Goal: Task Accomplishment & Management: Use online tool/utility

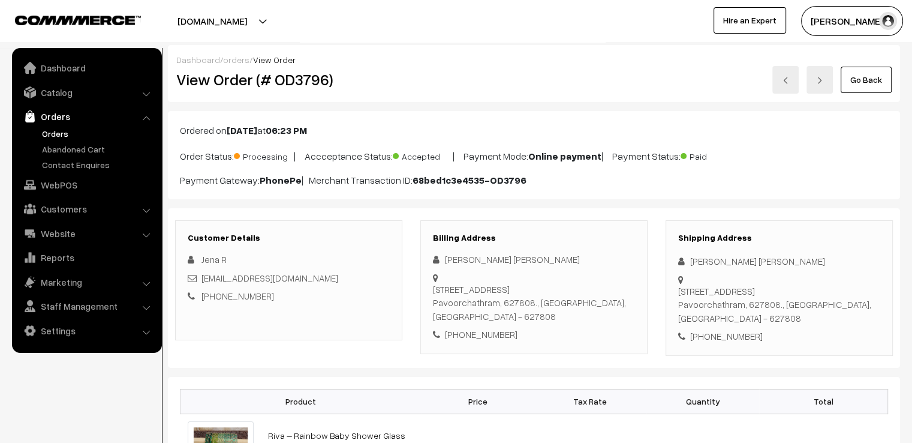
click at [845, 80] on link "Go Back" at bounding box center [866, 80] width 51 height 26
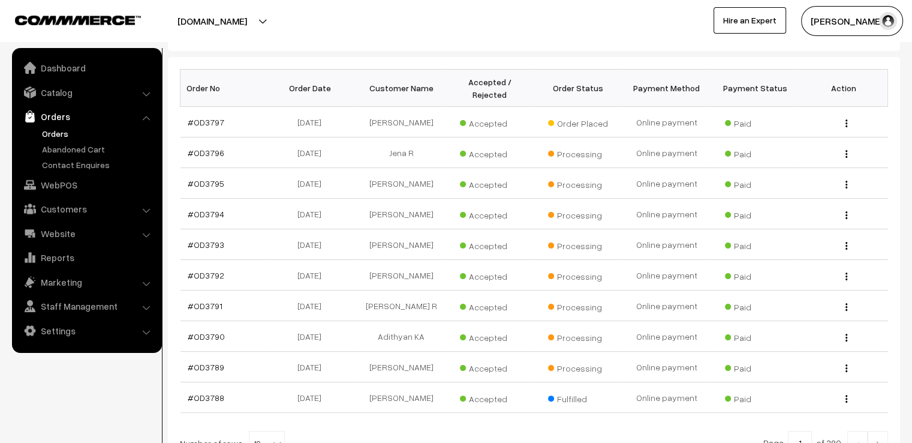
scroll to position [240, 0]
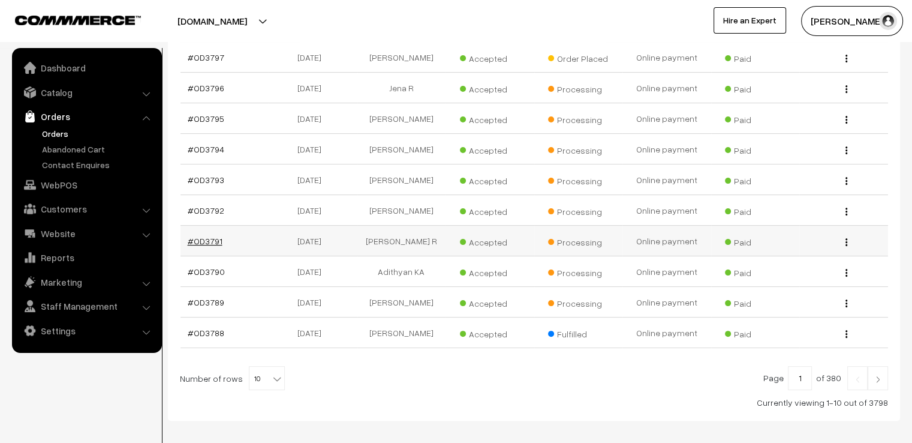
click at [203, 236] on link "#OD3791" at bounding box center [205, 241] width 35 height 10
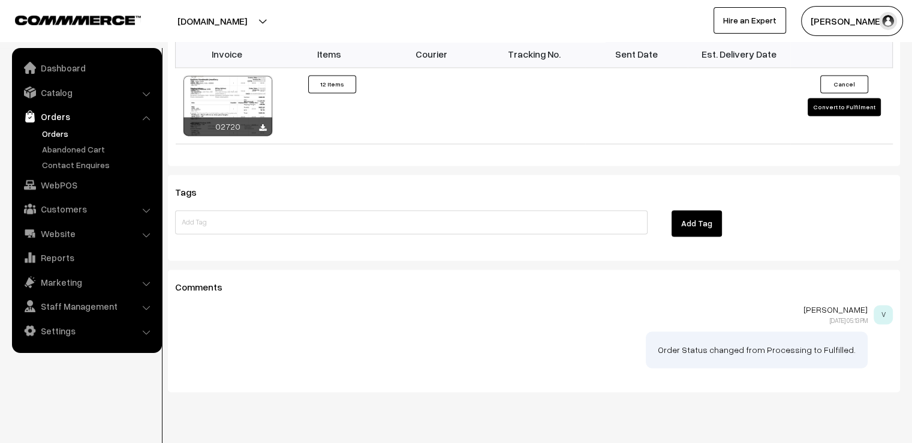
scroll to position [1751, 0]
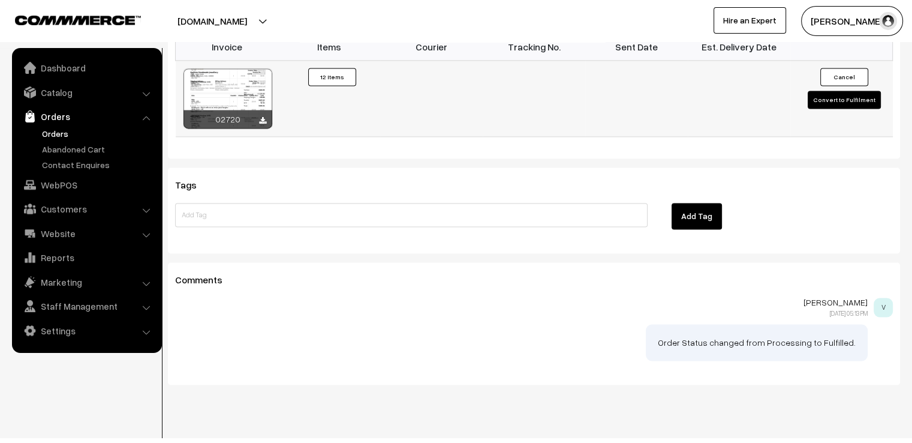
click at [871, 91] on button "Convert to Fulfilment" at bounding box center [844, 100] width 73 height 18
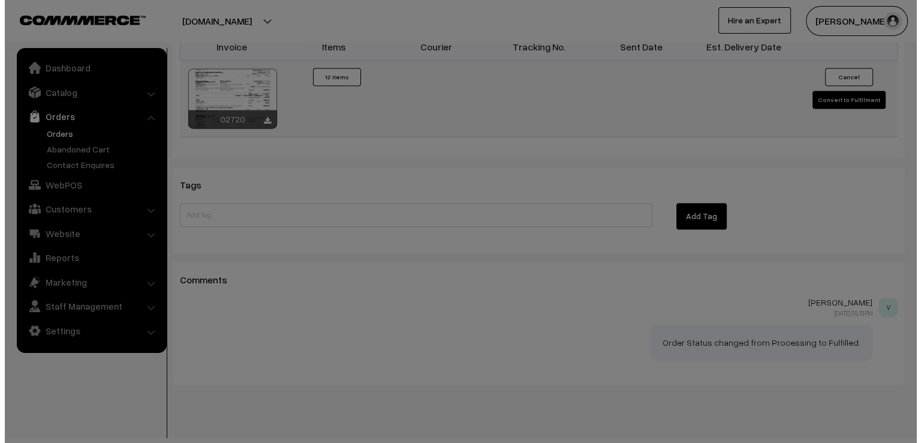
scroll to position [1763, 0]
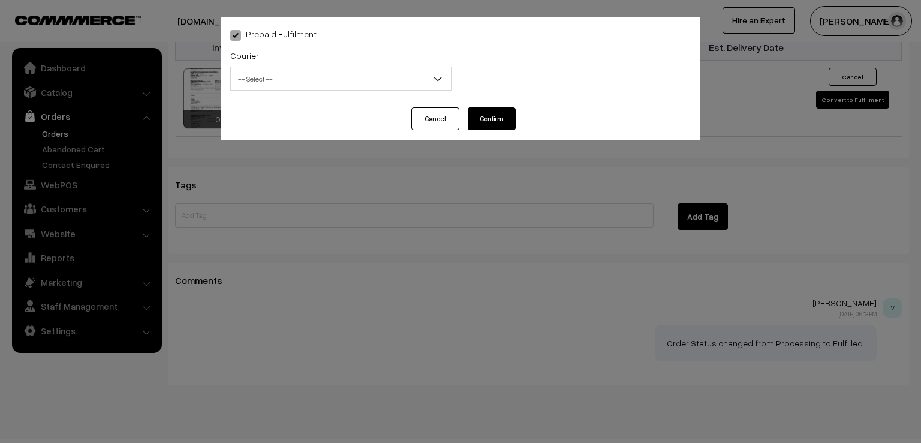
click at [281, 88] on span "-- Select --" at bounding box center [341, 78] width 220 height 21
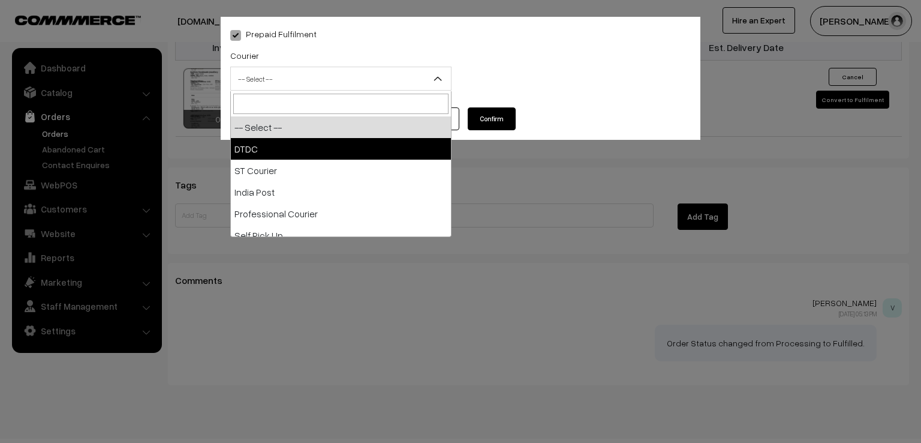
select select "1"
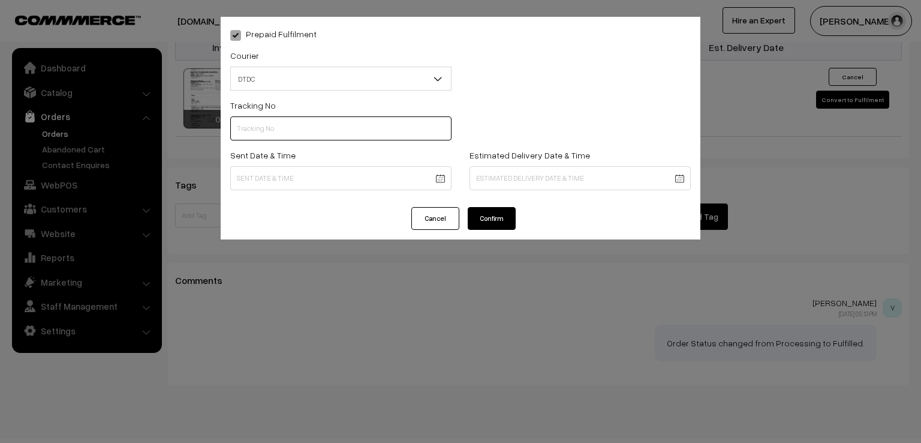
click at [270, 134] on input "text" at bounding box center [340, 128] width 221 height 24
type input "d"
type input "D1005225454"
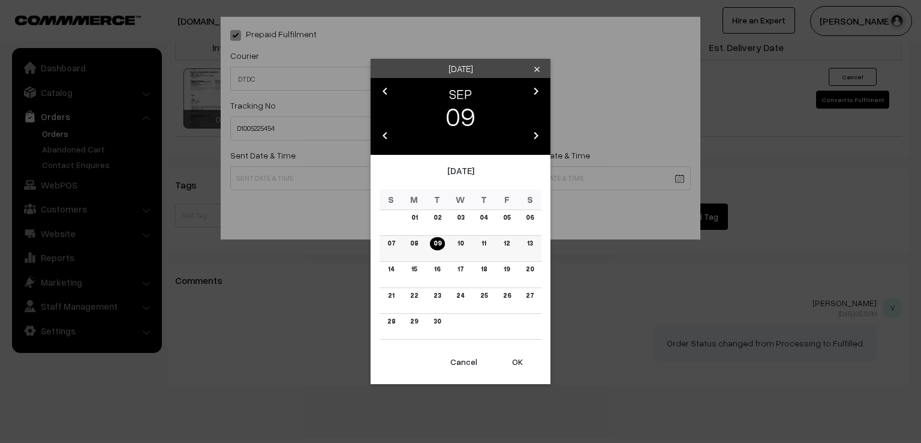
click at [422, 245] on td "08" at bounding box center [414, 249] width 23 height 26
click at [417, 245] on link "08" at bounding box center [414, 243] width 15 height 13
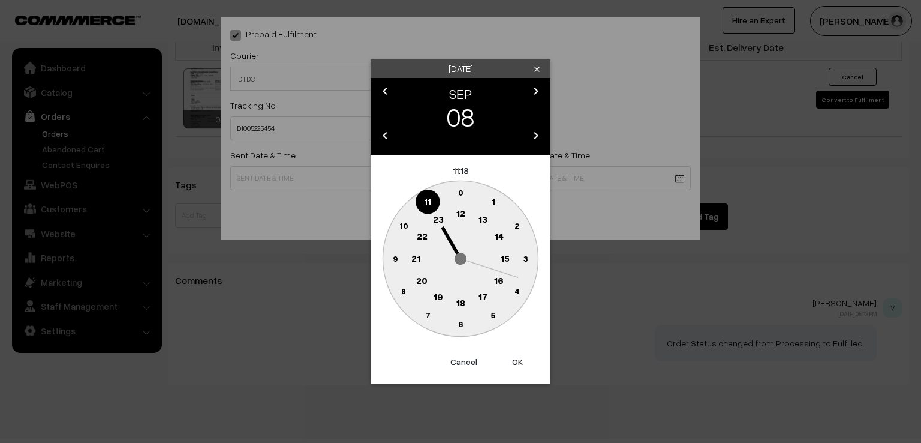
click at [398, 261] on circle at bounding box center [395, 258] width 25 height 25
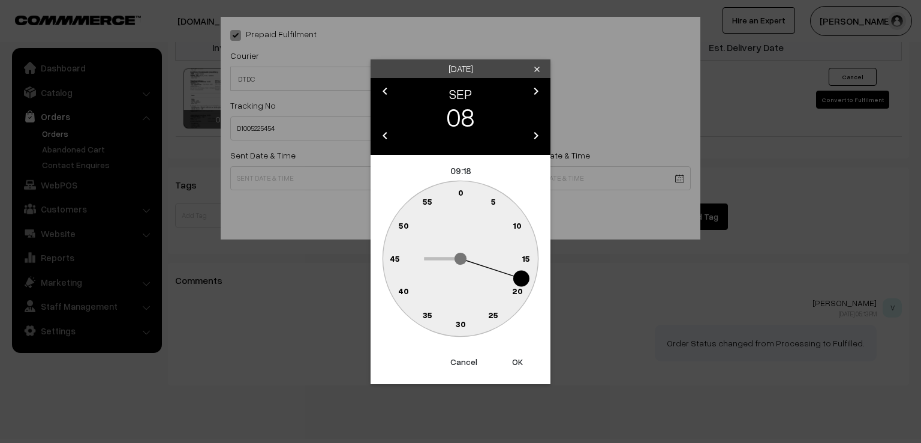
click at [463, 192] on text "0" at bounding box center [460, 192] width 5 height 10
type input "08-09-2025 09:00"
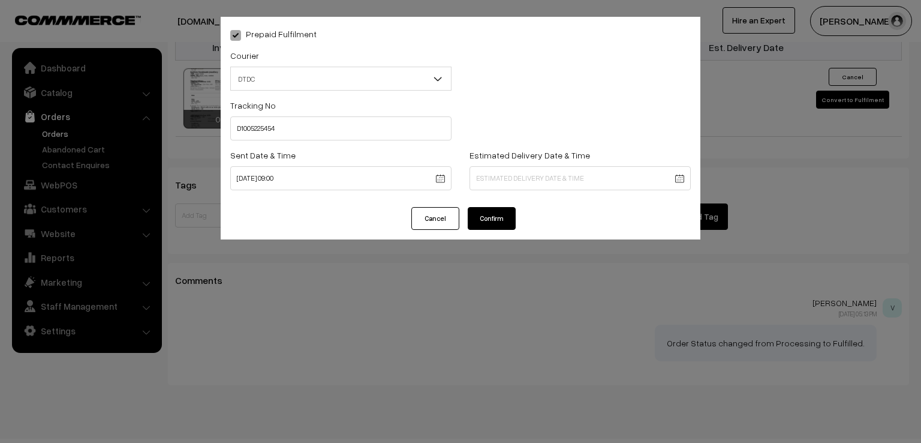
click at [489, 218] on button "Confirm" at bounding box center [492, 218] width 48 height 23
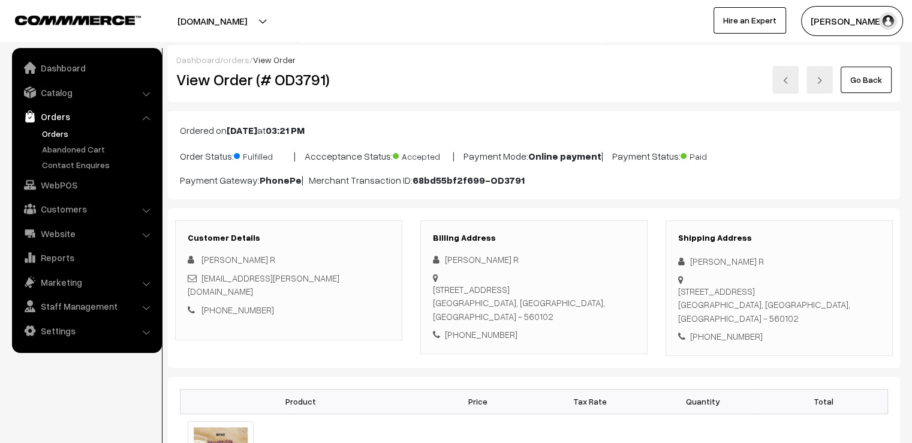
click at [856, 83] on link "Go Back" at bounding box center [866, 80] width 51 height 26
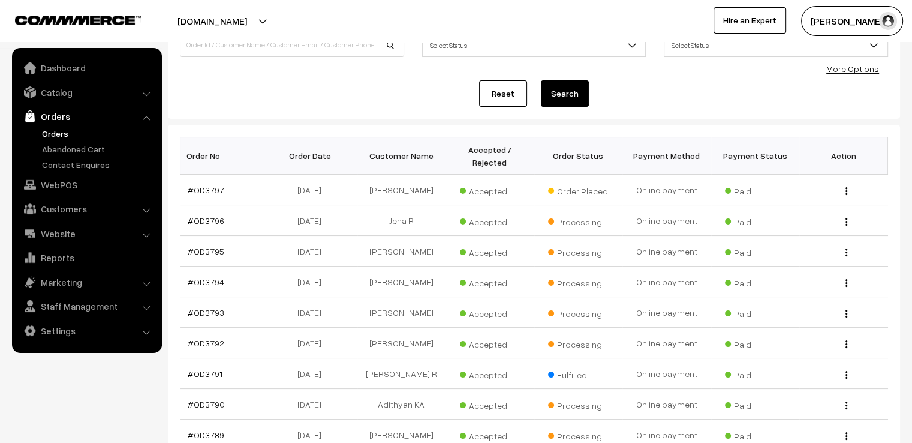
scroll to position [240, 0]
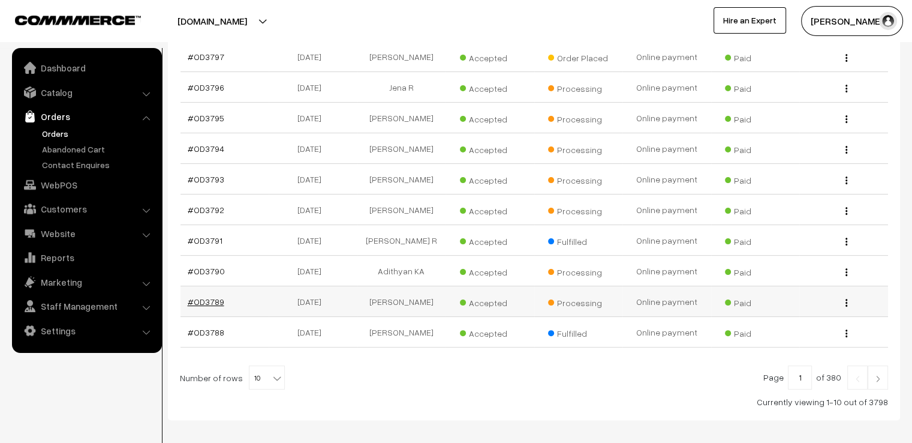
click at [201, 296] on link "#OD3789" at bounding box center [206, 301] width 37 height 10
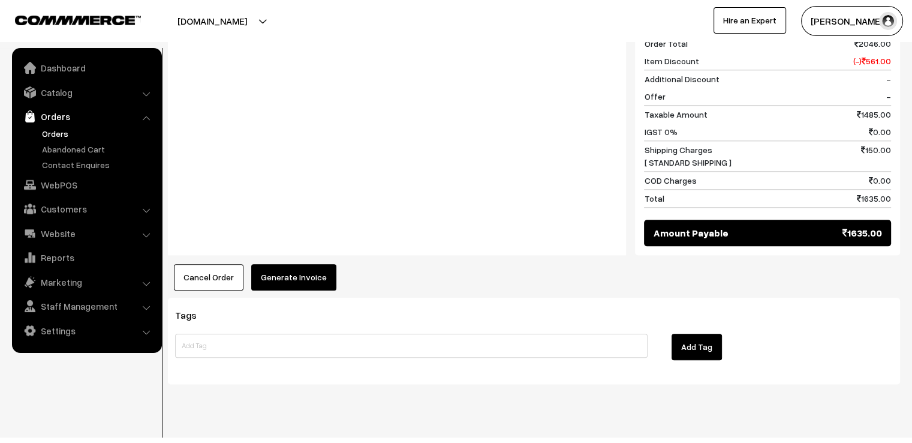
scroll to position [1340, 0]
click at [278, 266] on button "Generate Invoice" at bounding box center [293, 276] width 85 height 26
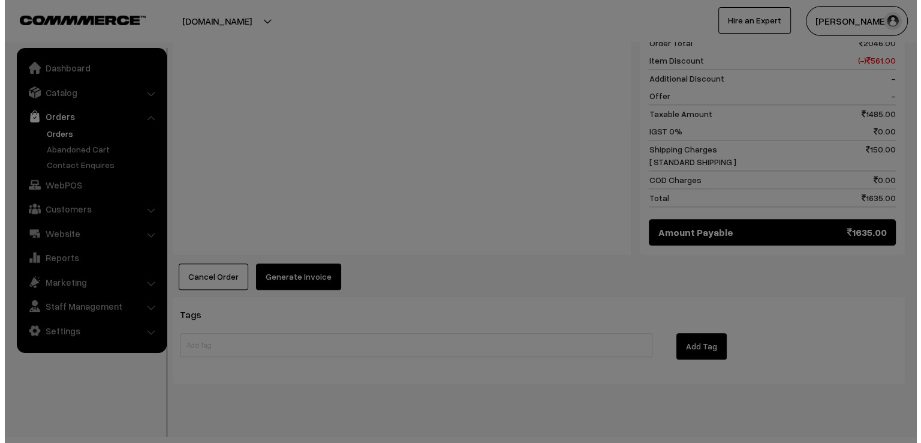
scroll to position [1352, 0]
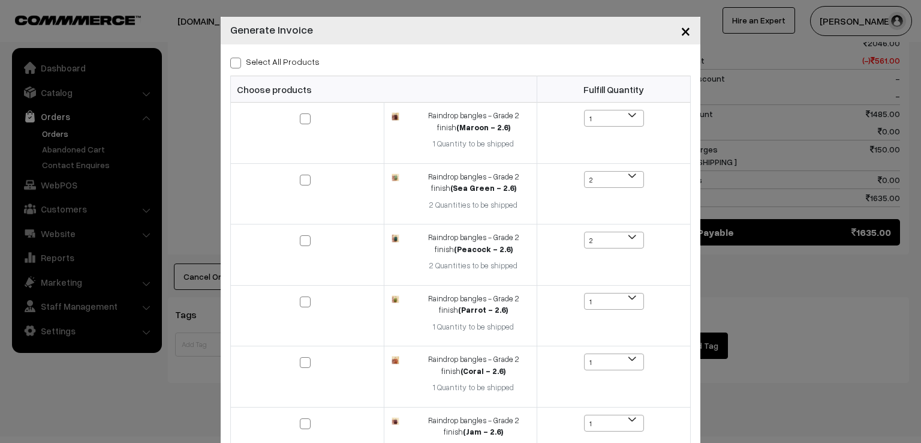
click at [233, 56] on label "Select All Products" at bounding box center [274, 61] width 89 height 13
click at [233, 57] on input "Select All Products" at bounding box center [234, 61] width 8 height 8
checkbox input "true"
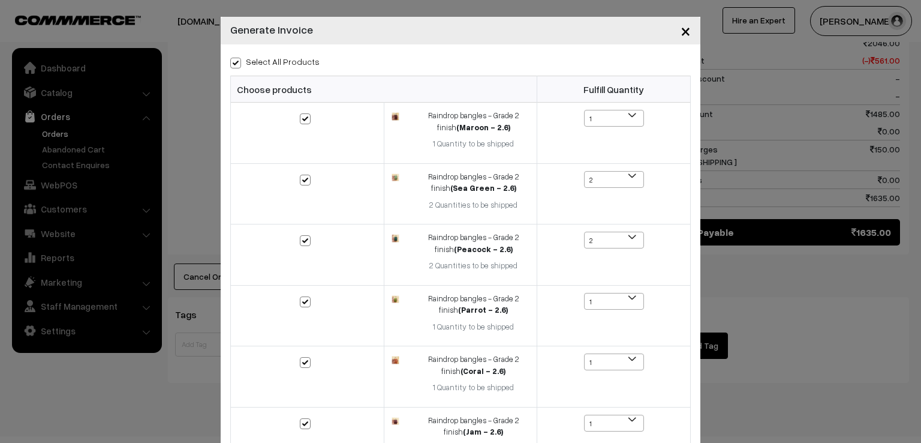
checkbox input "true"
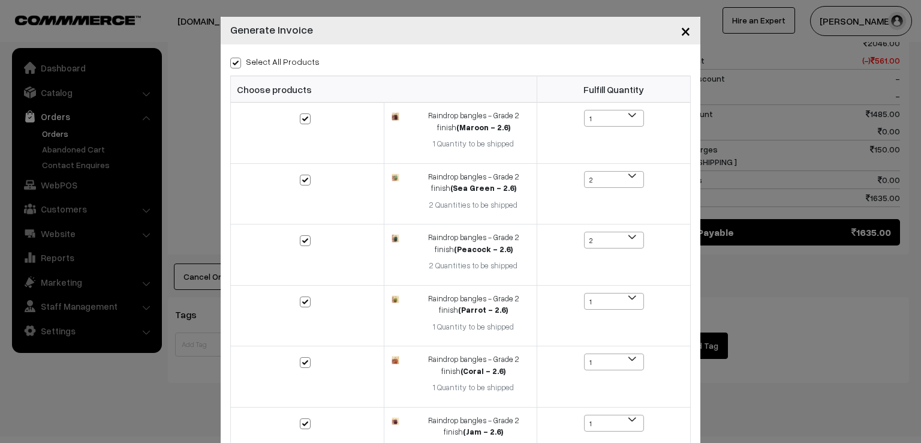
checkbox input "true"
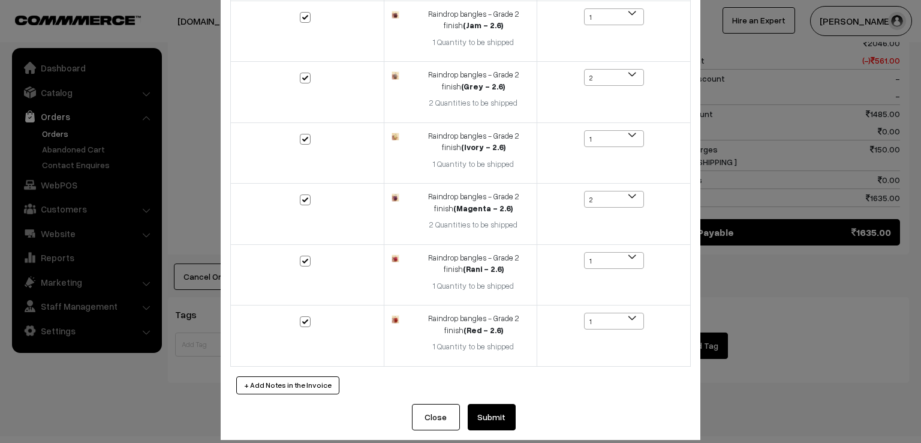
scroll to position [417, 0]
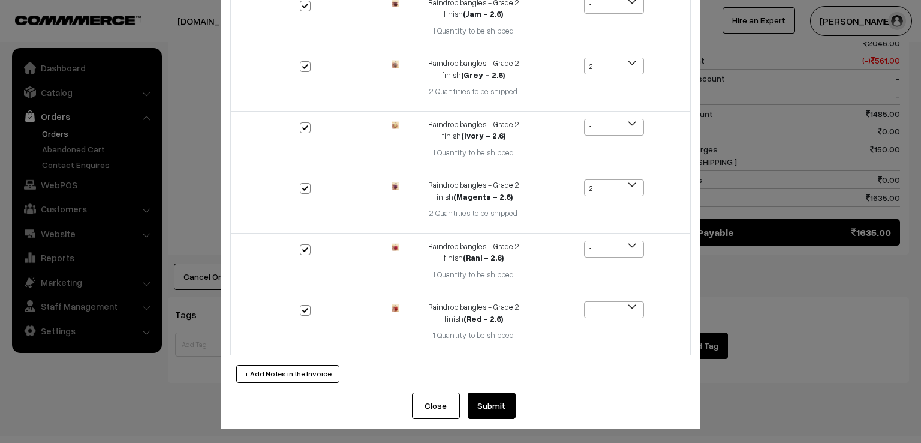
click at [489, 409] on button "Submit" at bounding box center [492, 405] width 48 height 26
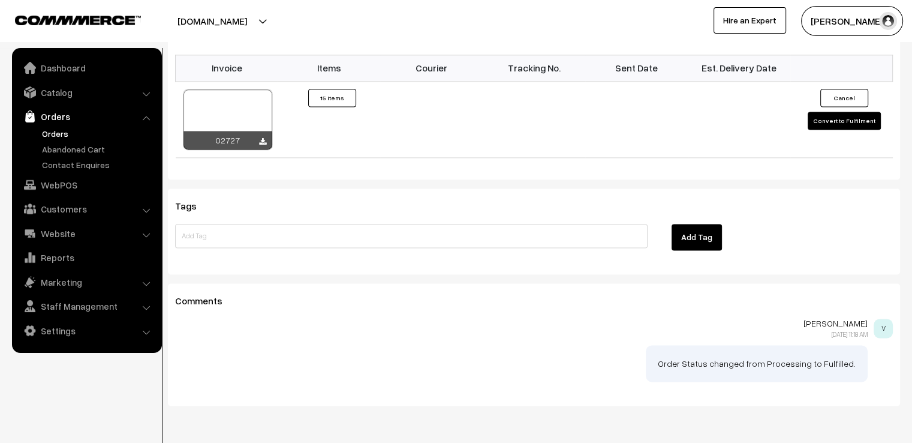
scroll to position [1641, 0]
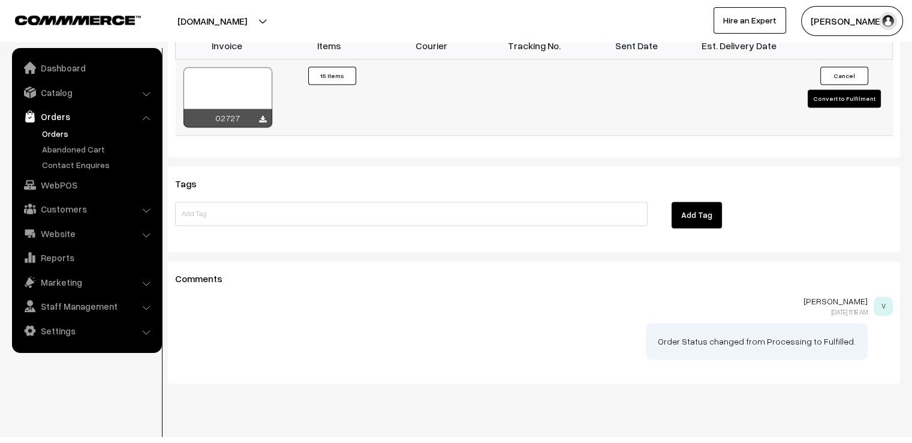
click at [835, 89] on button "Convert to Fulfilment" at bounding box center [844, 98] width 73 height 18
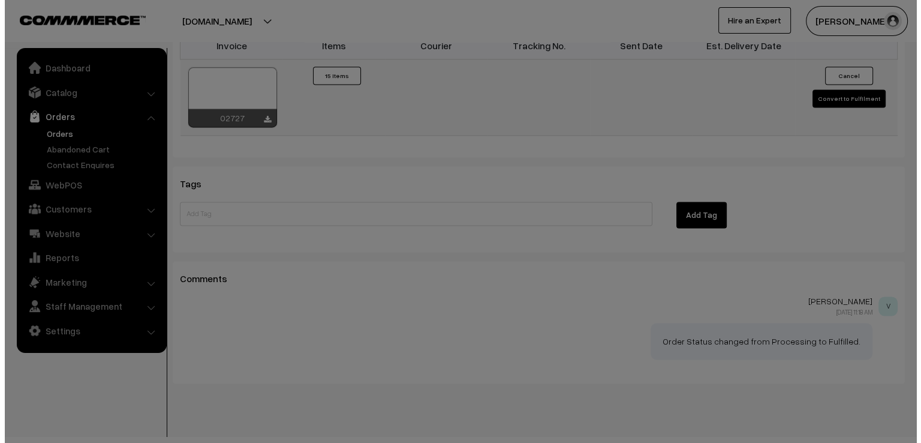
scroll to position [1652, 0]
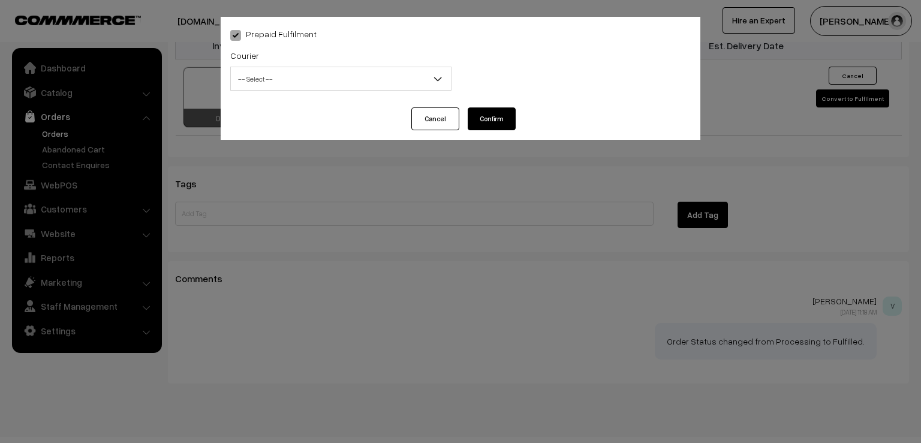
click at [262, 82] on span "-- Select --" at bounding box center [341, 78] width 220 height 21
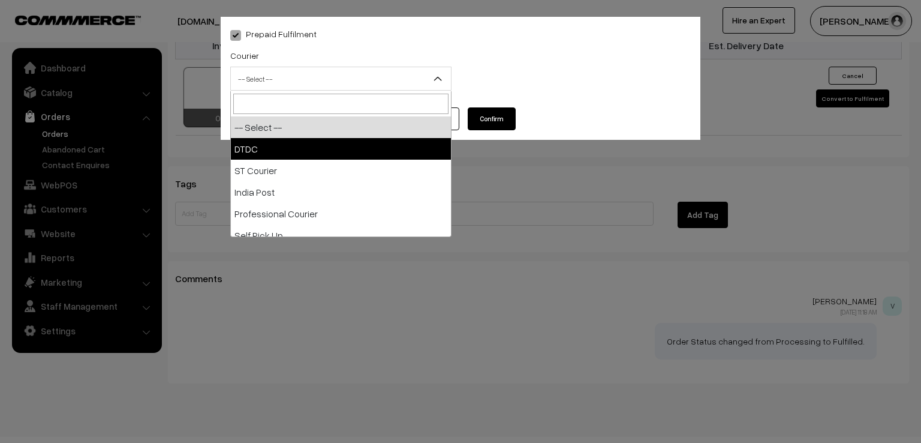
select select "1"
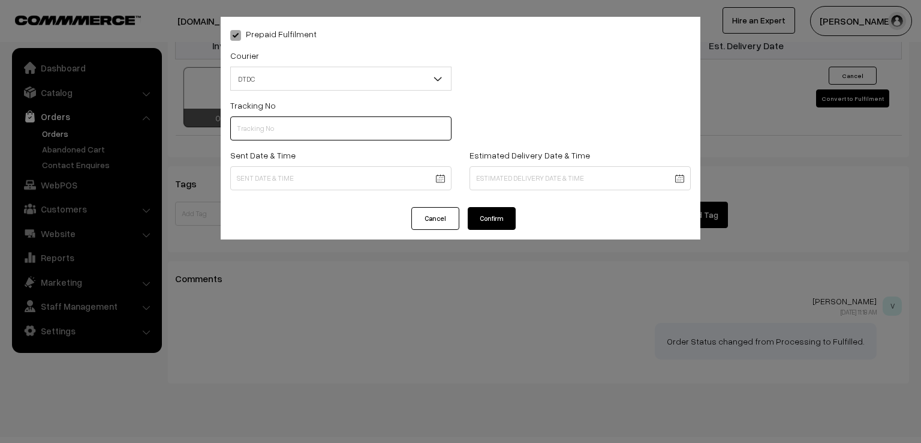
click at [261, 130] on input "text" at bounding box center [340, 128] width 221 height 24
type input "D1005225455"
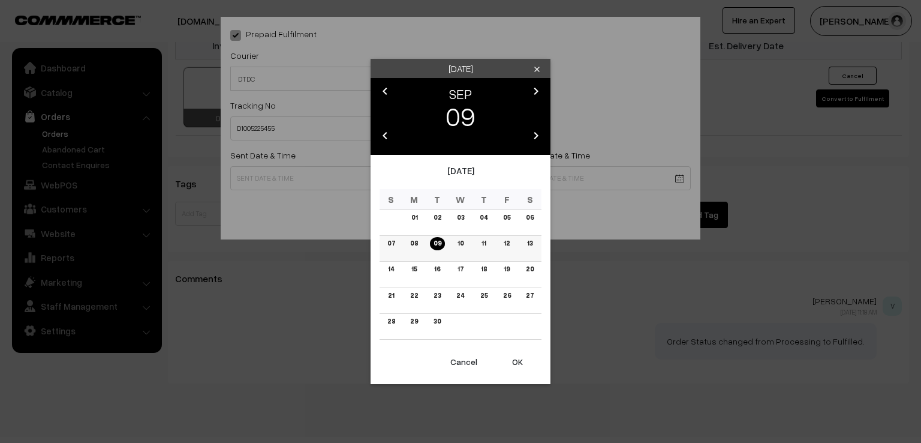
click at [419, 247] on link "08" at bounding box center [414, 243] width 15 height 13
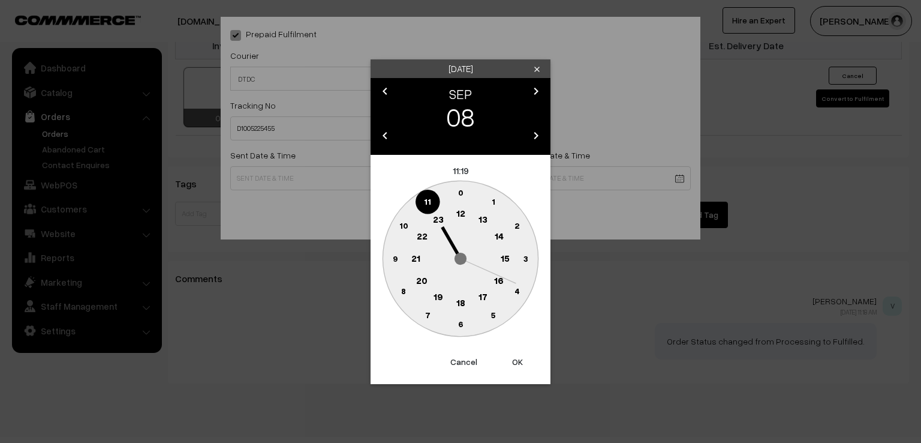
click at [393, 258] on text "9" at bounding box center [395, 257] width 5 height 10
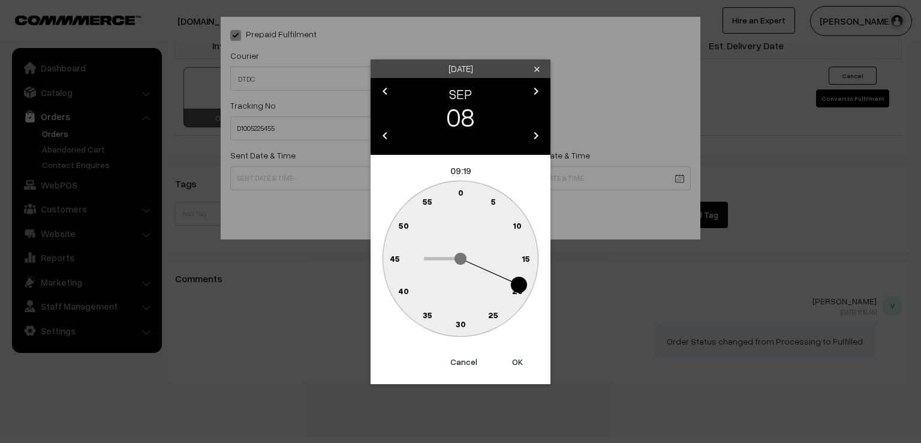
click at [462, 191] on text "0" at bounding box center [460, 192] width 5 height 10
type input "08-09-2025 09:00"
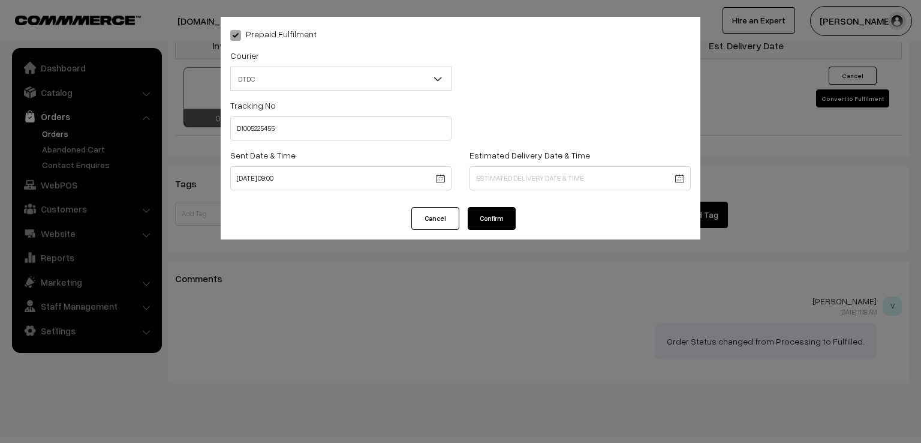
click at [484, 223] on button "Confirm" at bounding box center [492, 218] width 48 height 23
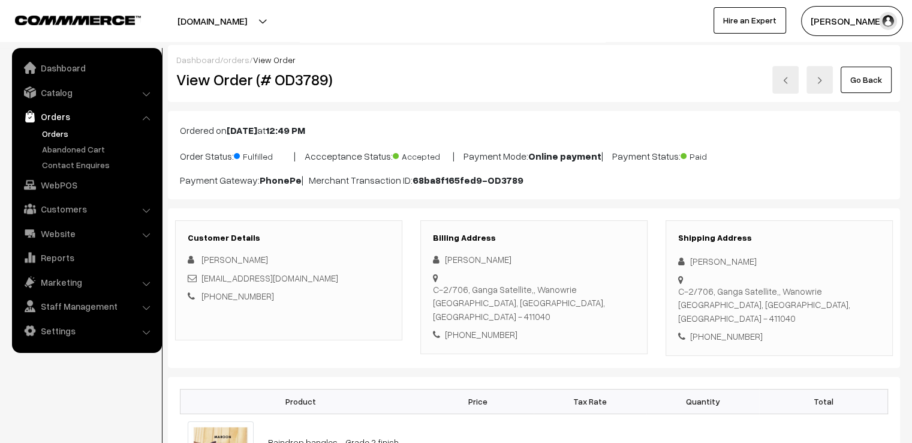
click at [855, 77] on link "Go Back" at bounding box center [866, 80] width 51 height 26
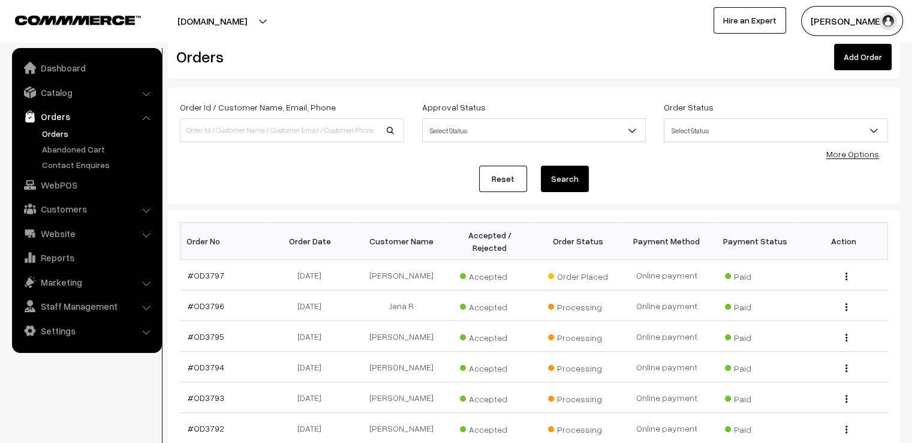
scroll to position [24, 0]
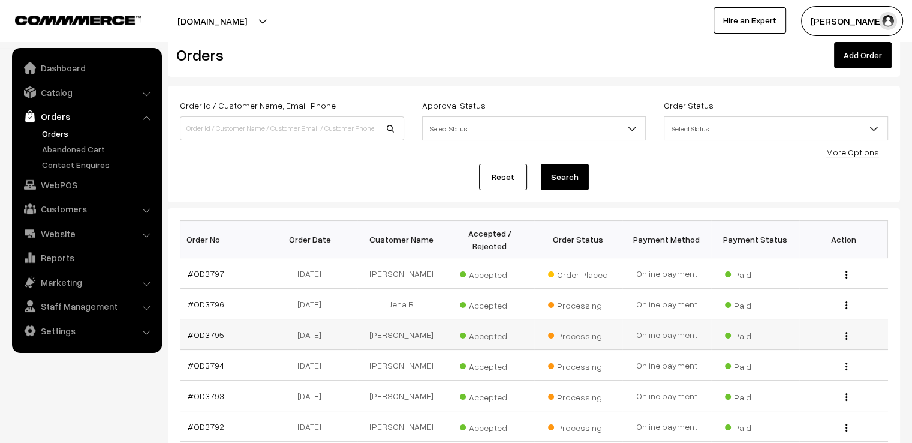
click at [580, 332] on td "Processing" at bounding box center [578, 334] width 89 height 31
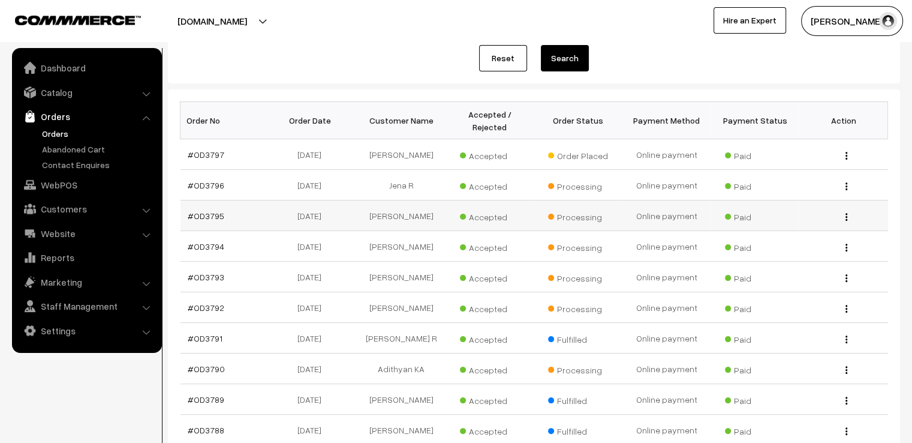
scroll to position [144, 0]
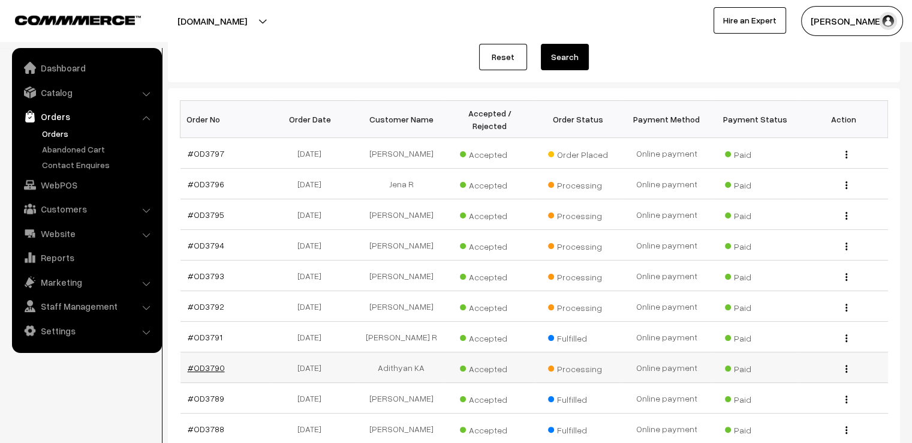
click at [210, 362] on link "#OD3790" at bounding box center [206, 367] width 37 height 10
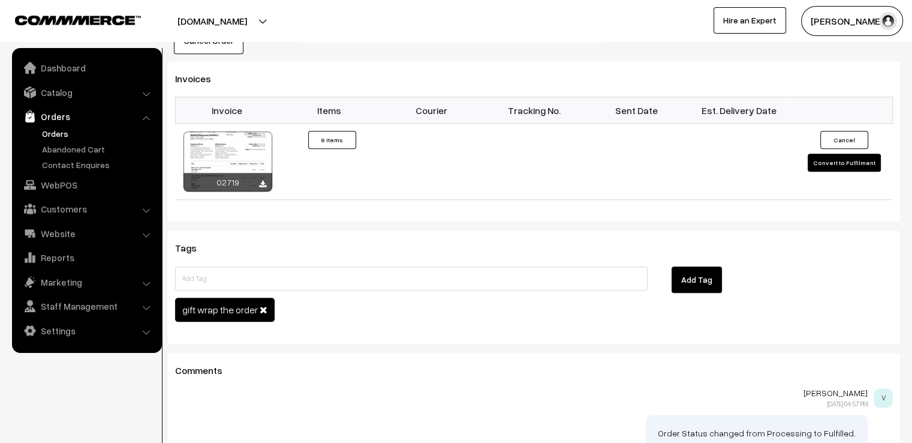
scroll to position [1271, 0]
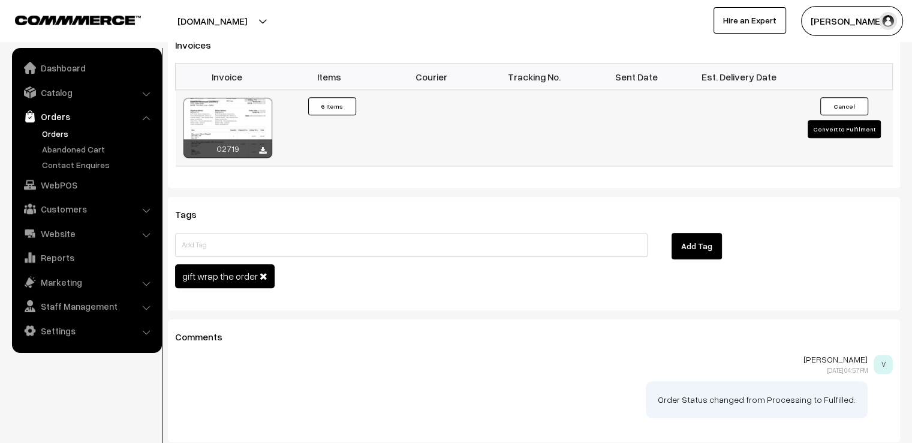
click at [842, 120] on button "Convert to Fulfilment" at bounding box center [844, 129] width 73 height 18
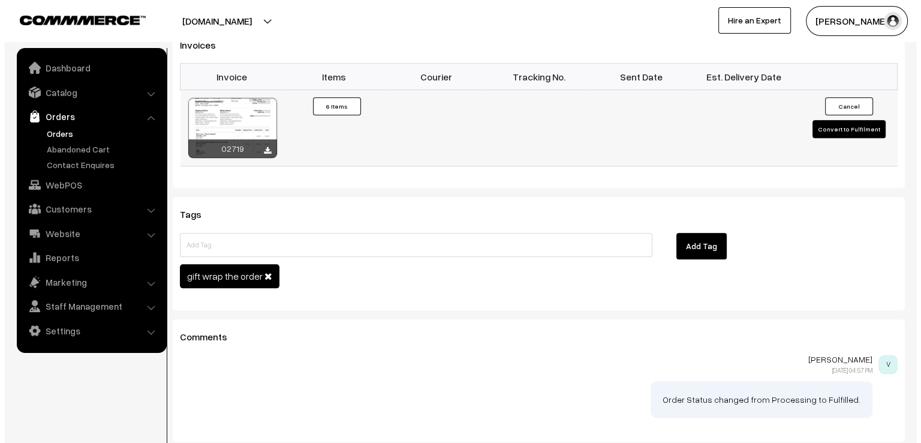
scroll to position [1277, 0]
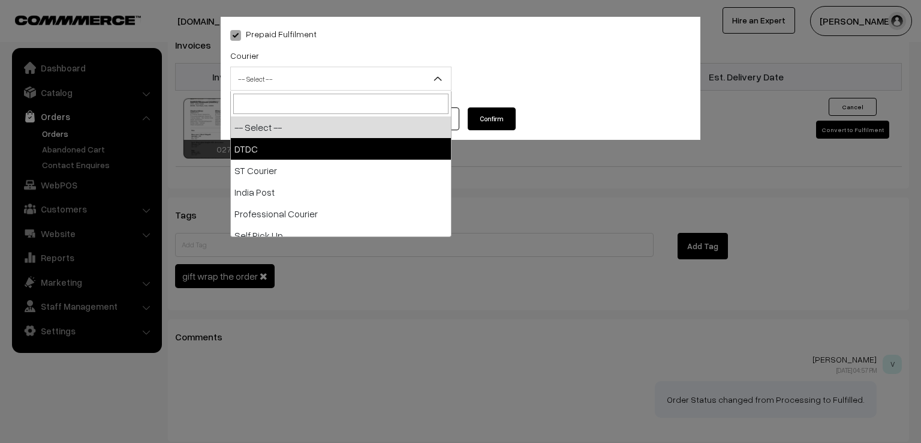
drag, startPoint x: 347, startPoint y: 76, endPoint x: 307, endPoint y: 144, distance: 79.3
select select "1"
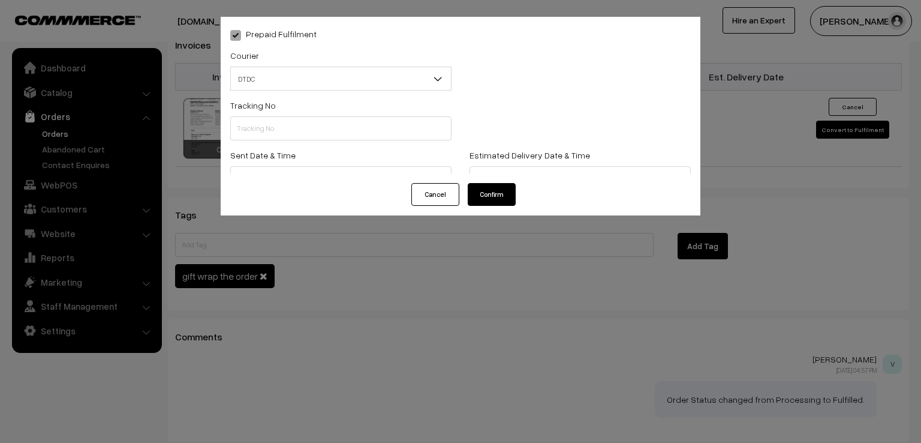
click at [307, 144] on div "Tracking No" at bounding box center [340, 123] width 239 height 50
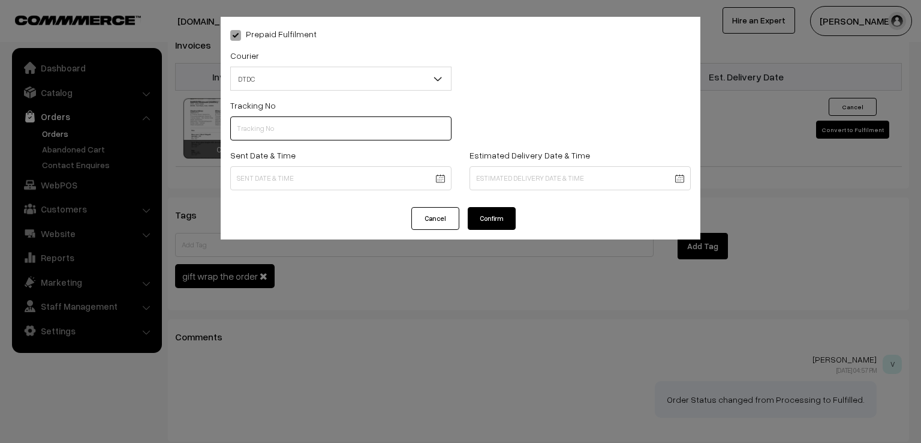
click at [295, 133] on input "text" at bounding box center [340, 128] width 221 height 24
type input "7D115989743"
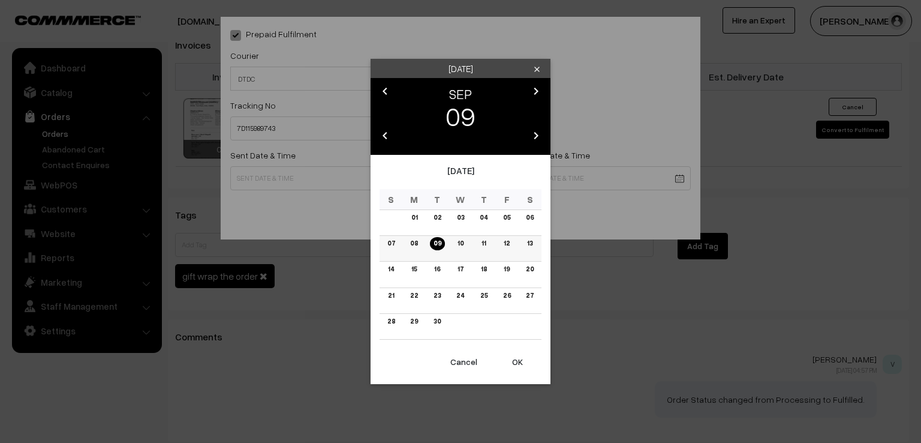
click at [420, 245] on link "08" at bounding box center [414, 243] width 15 height 13
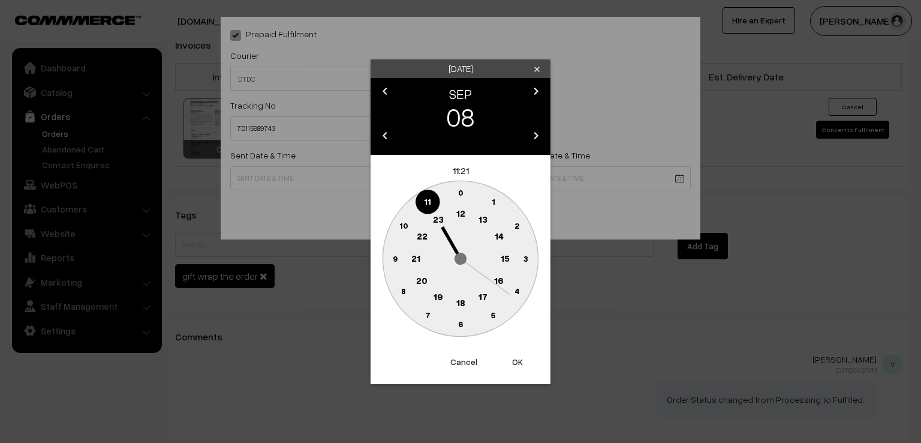
click at [393, 255] on text "9" at bounding box center [395, 257] width 5 height 10
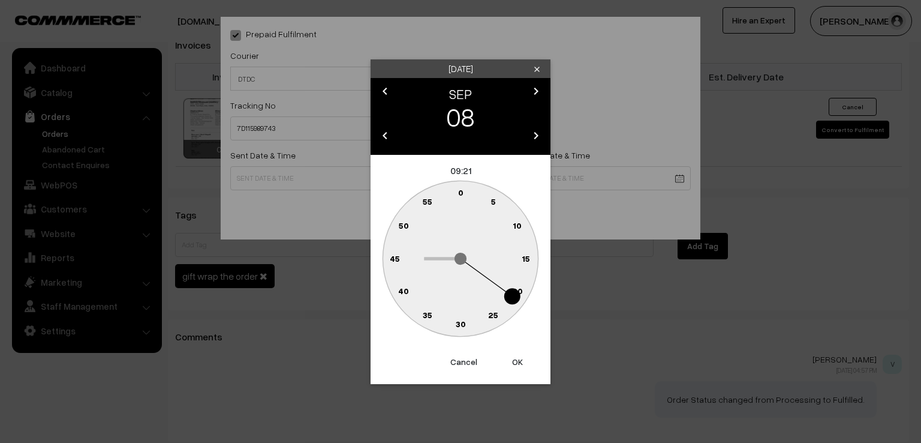
click at [461, 191] on text "0" at bounding box center [460, 192] width 5 height 10
type input "08-09-2025 09:00"
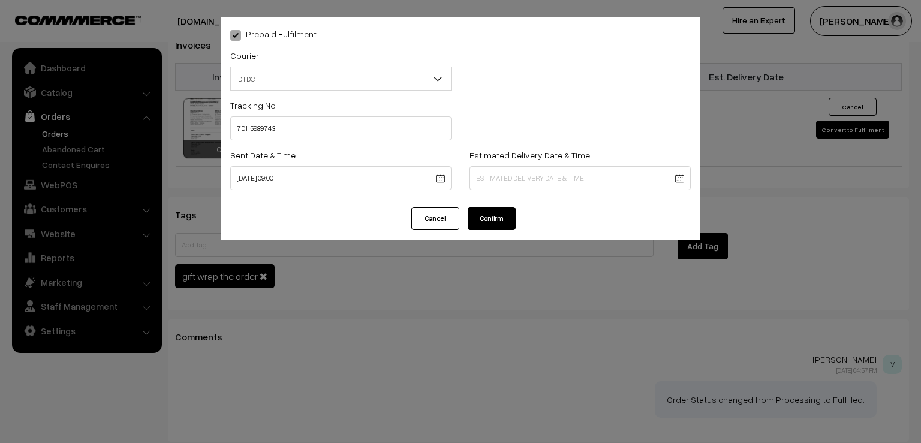
click at [480, 219] on button "Confirm" at bounding box center [492, 218] width 48 height 23
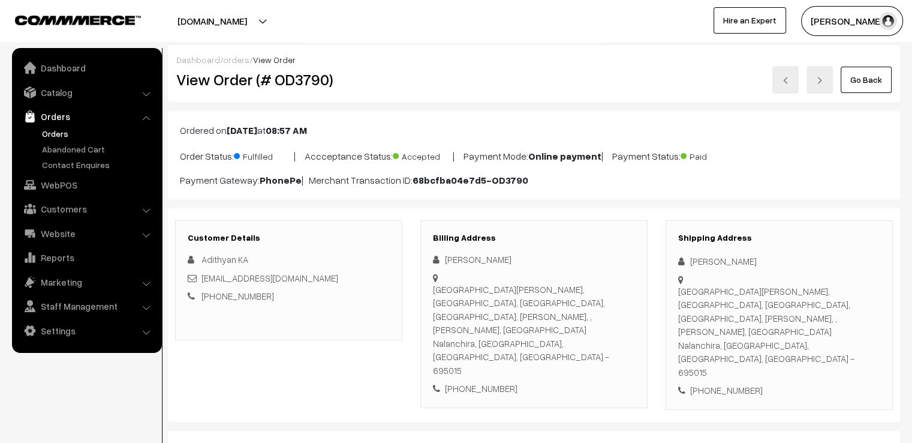
click at [886, 84] on link "Go Back" at bounding box center [866, 80] width 51 height 26
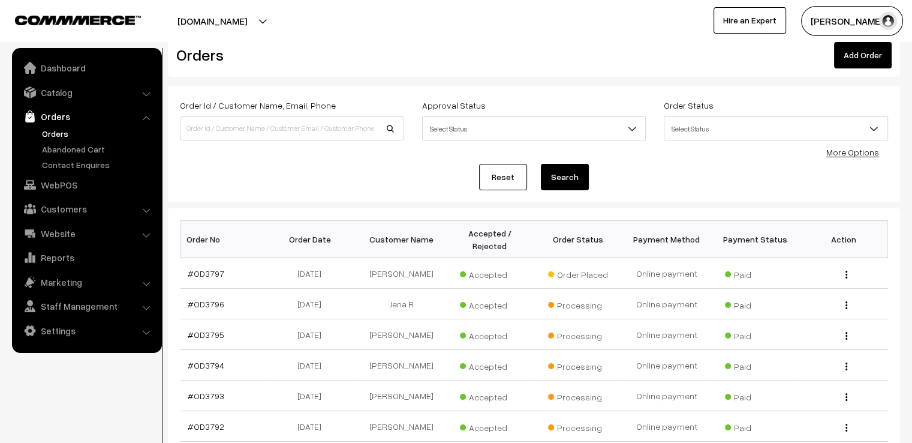
scroll to position [48, 0]
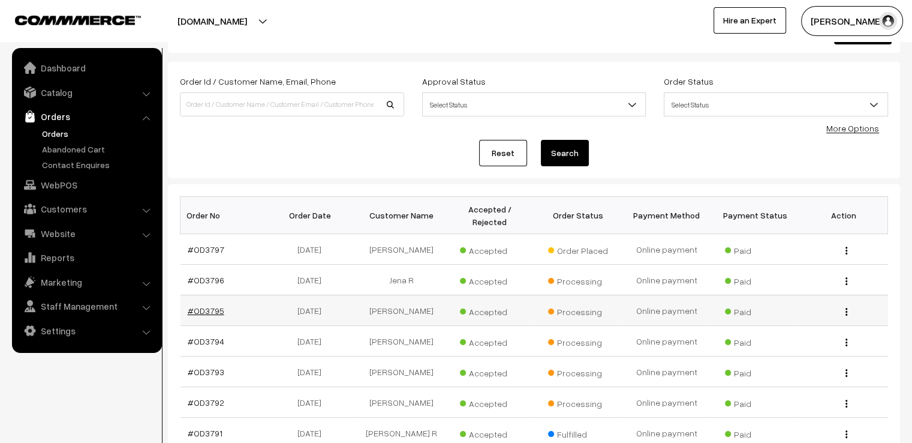
click at [201, 305] on link "#OD3795" at bounding box center [206, 310] width 37 height 10
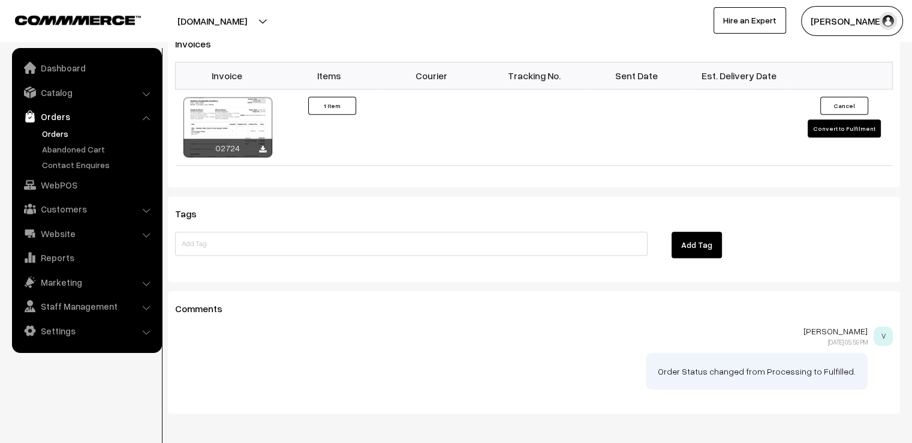
scroll to position [829, 0]
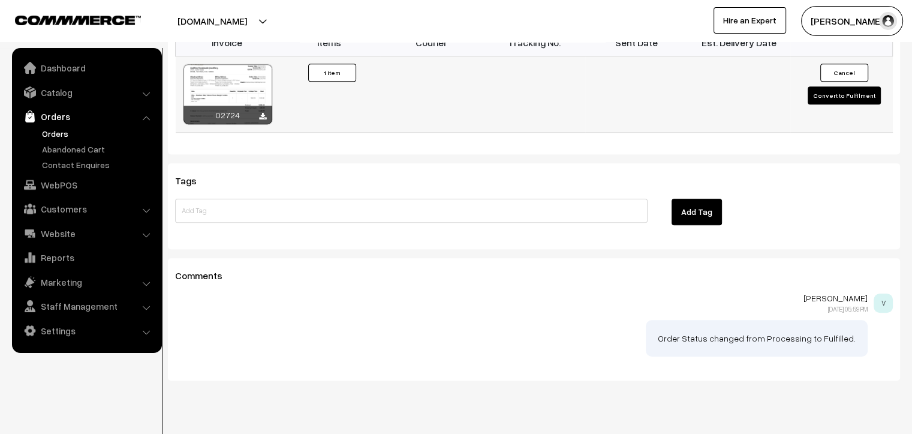
click at [856, 86] on button "Convert to Fulfilment" at bounding box center [844, 95] width 73 height 18
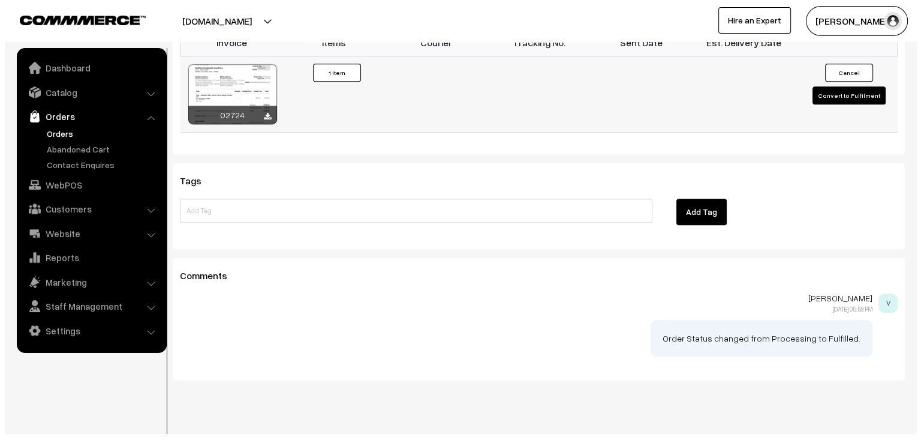
scroll to position [830, 0]
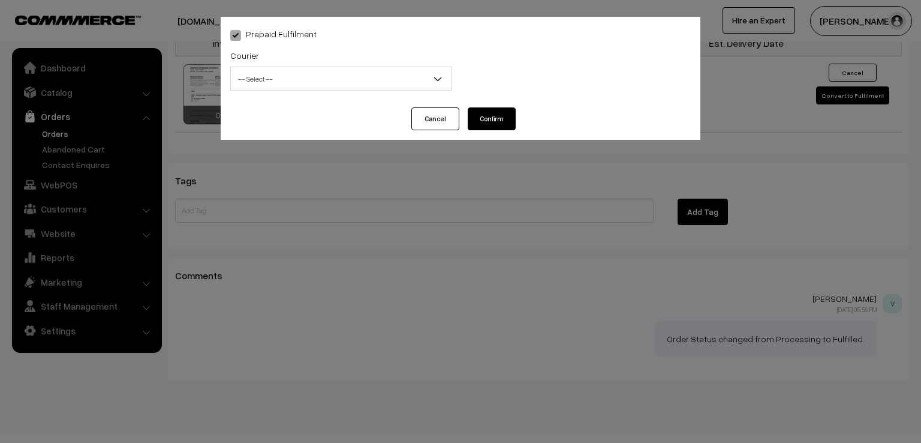
click at [335, 82] on span "-- Select --" at bounding box center [341, 78] width 220 height 21
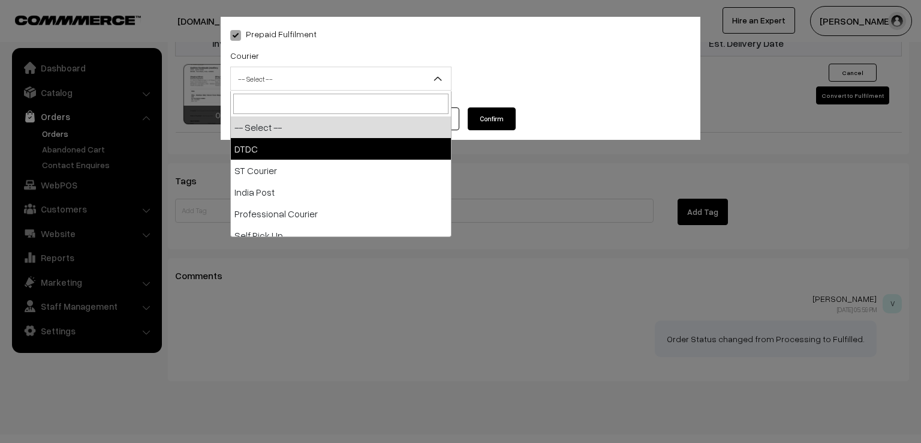
select select "1"
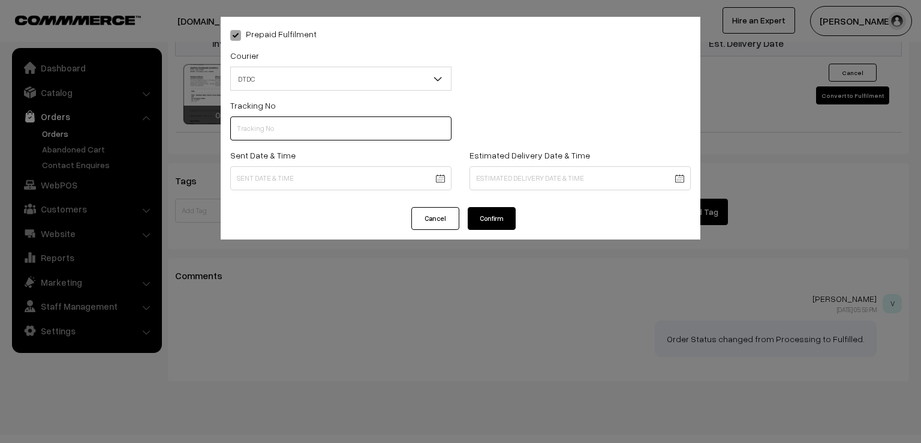
click at [326, 128] on input "text" at bounding box center [340, 128] width 221 height 24
type input "7D115989742"
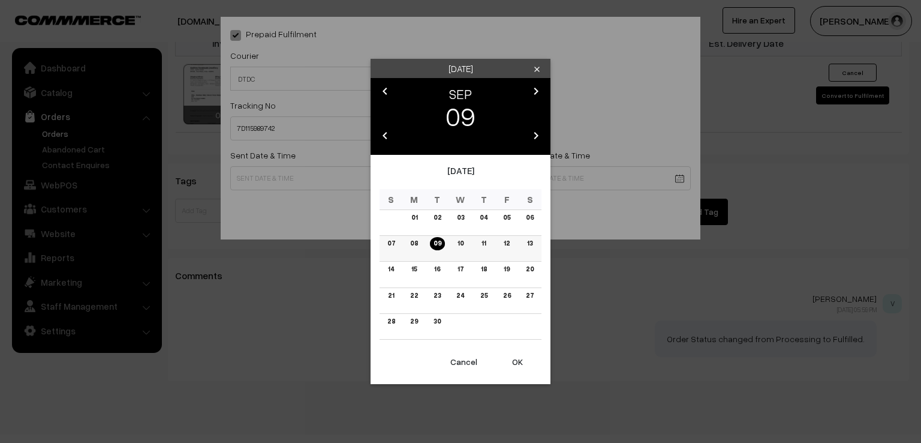
click at [413, 243] on link "08" at bounding box center [414, 243] width 15 height 13
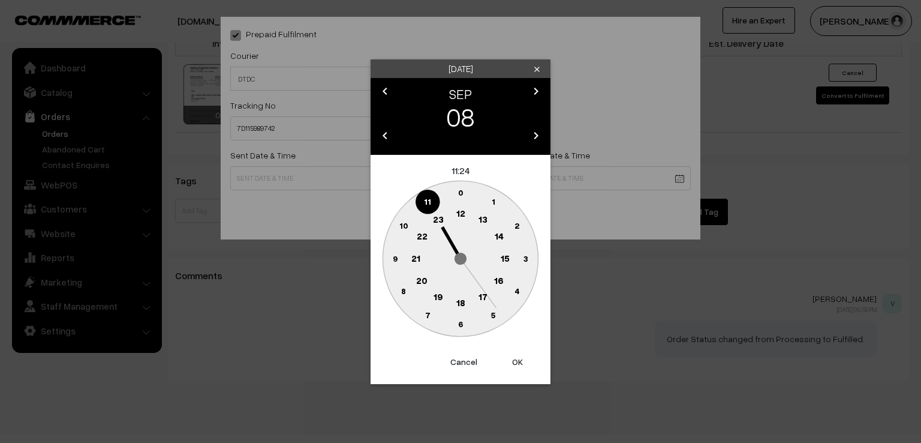
click at [392, 260] on circle at bounding box center [395, 258] width 25 height 25
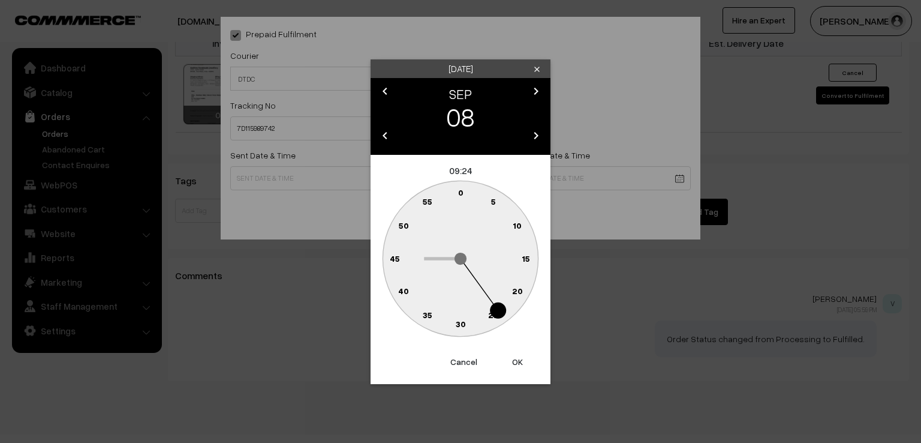
click at [462, 194] on text "0" at bounding box center [460, 192] width 5 height 10
type input "08-09-2025 09:00"
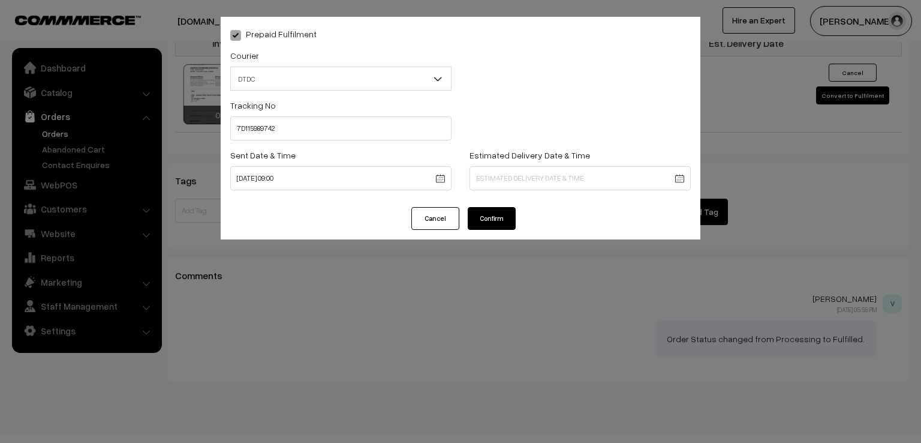
click at [484, 221] on button "Confirm" at bounding box center [492, 218] width 48 height 23
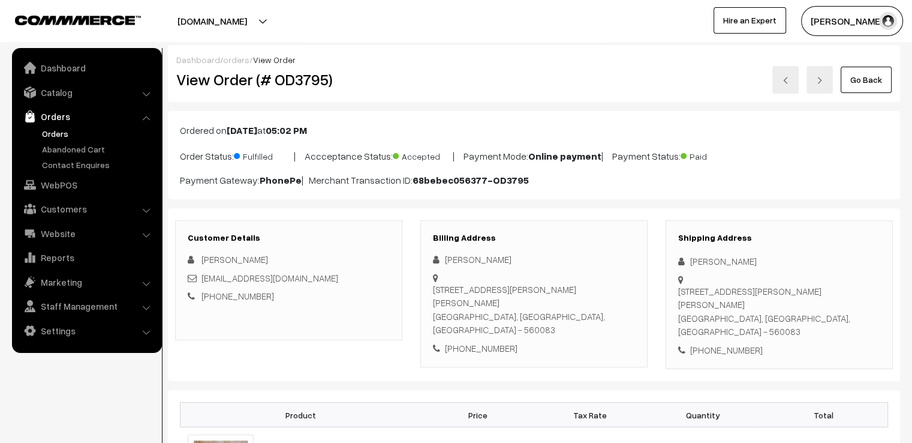
click at [881, 76] on link "Go Back" at bounding box center [866, 80] width 51 height 26
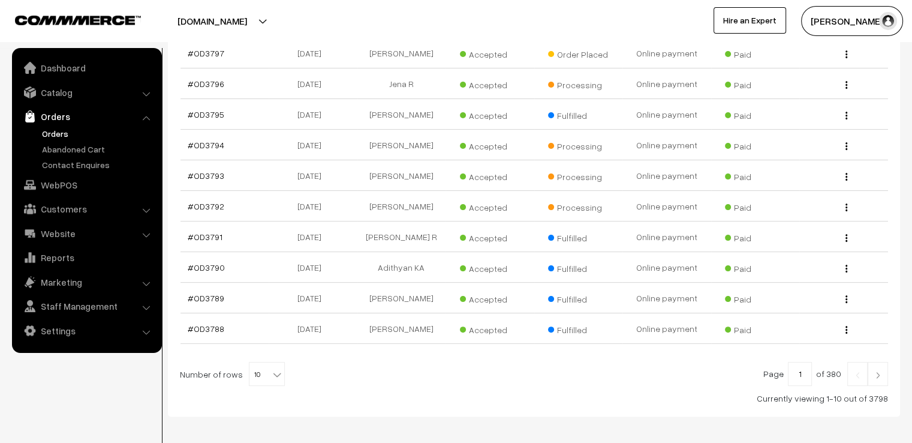
scroll to position [281, 0]
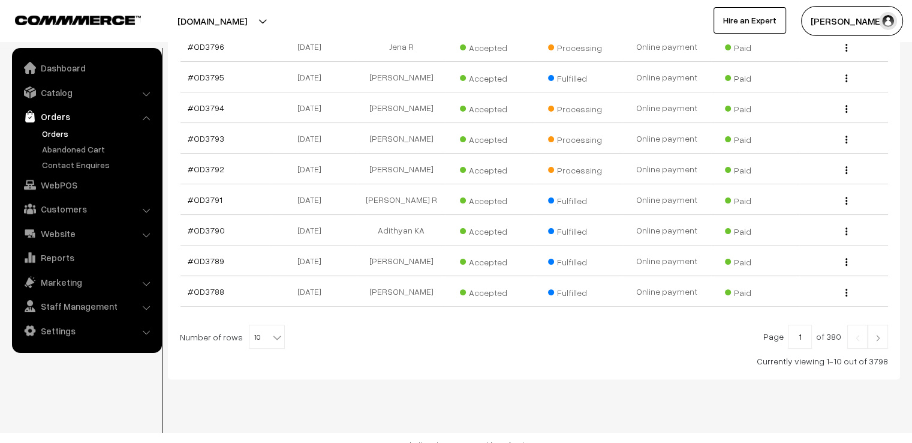
click at [267, 329] on span "10" at bounding box center [266, 337] width 35 height 24
select select "100"
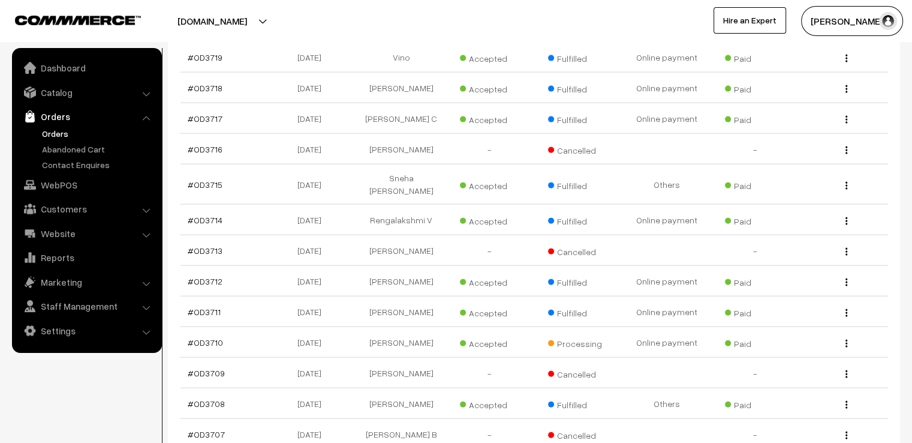
scroll to position [2822, 0]
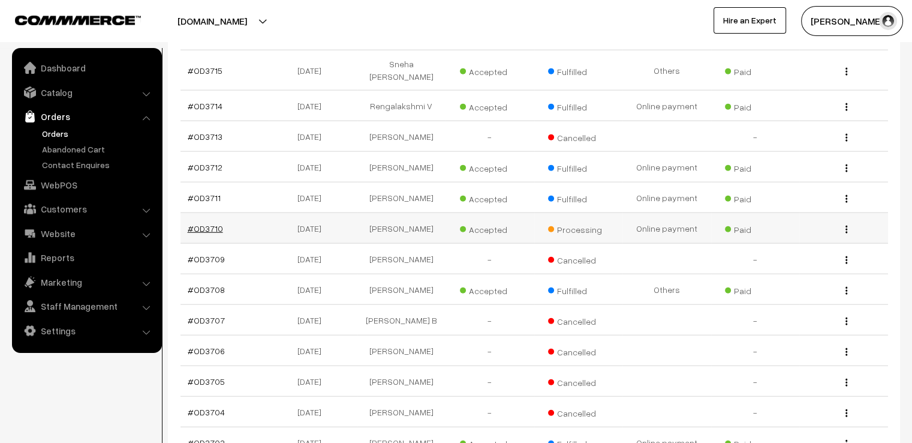
click at [204, 231] on link "#OD3710" at bounding box center [205, 228] width 35 height 10
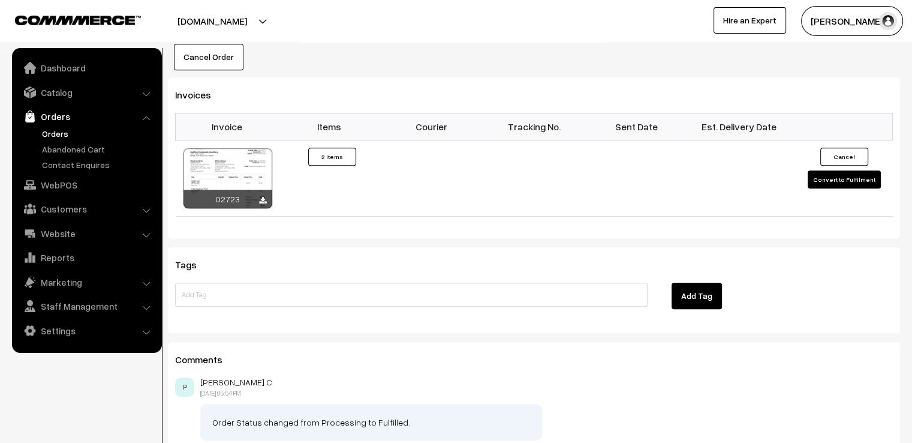
scroll to position [887, 0]
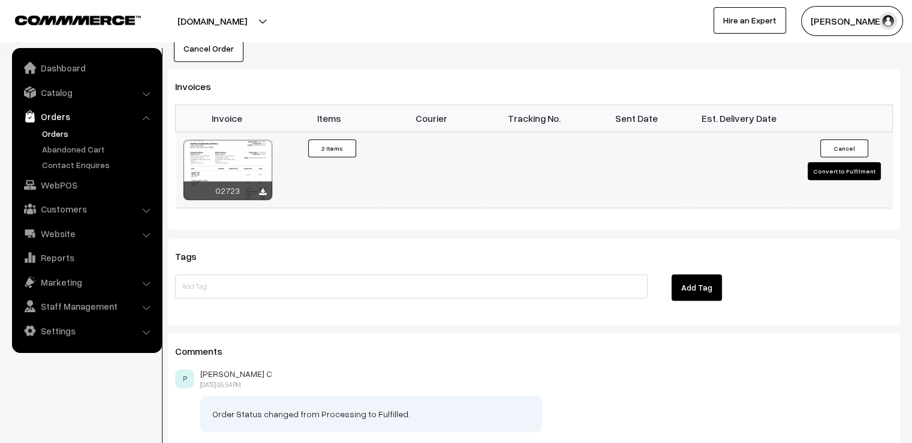
click at [844, 148] on td "Cancel Convert to Fulfilment" at bounding box center [841, 169] width 103 height 76
click at [842, 162] on button "Convert to Fulfilment" at bounding box center [844, 171] width 73 height 18
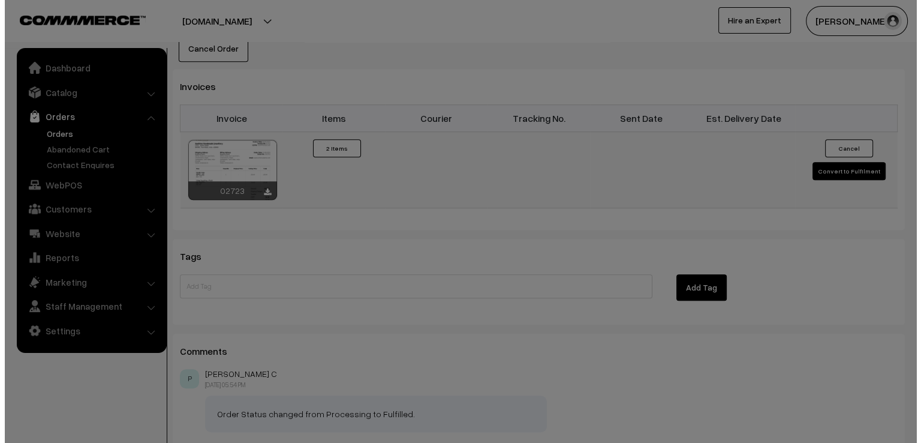
scroll to position [889, 0]
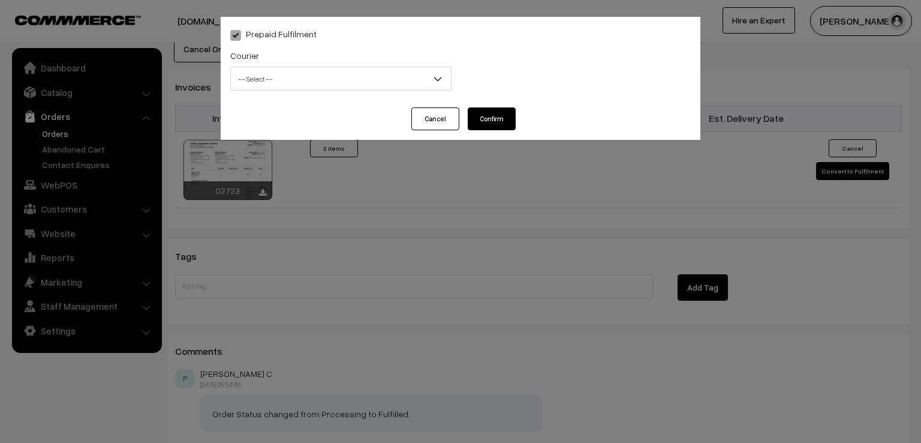
click at [336, 80] on span "-- Select --" at bounding box center [341, 78] width 220 height 21
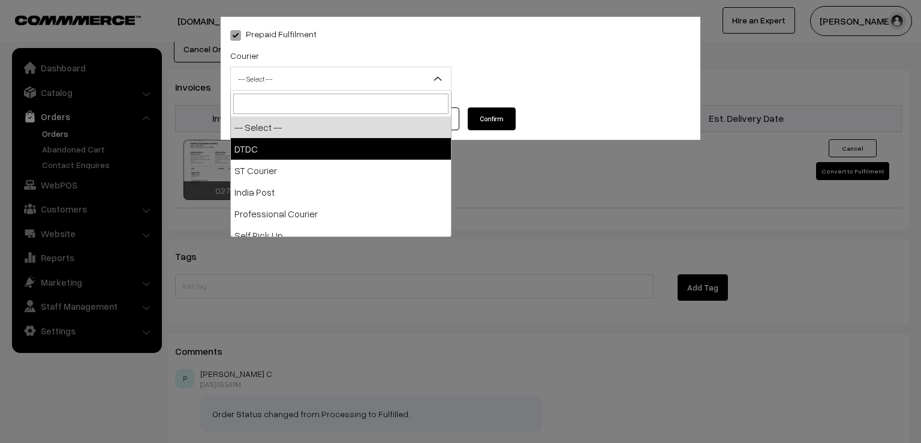
select select "1"
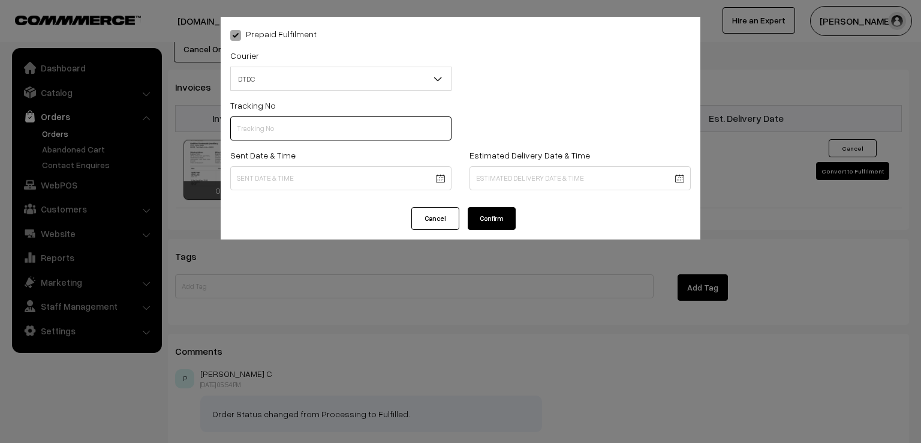
click at [290, 133] on input "text" at bounding box center [340, 128] width 221 height 24
type input "C55520927"
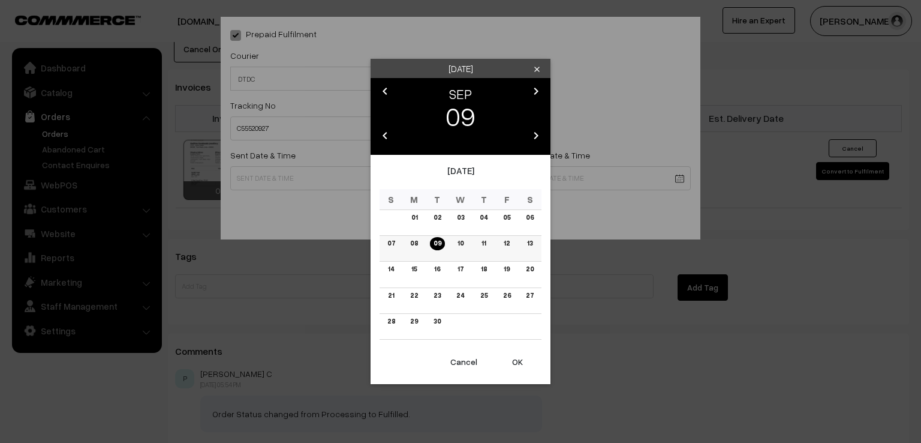
click at [410, 248] on link "08" at bounding box center [414, 243] width 15 height 13
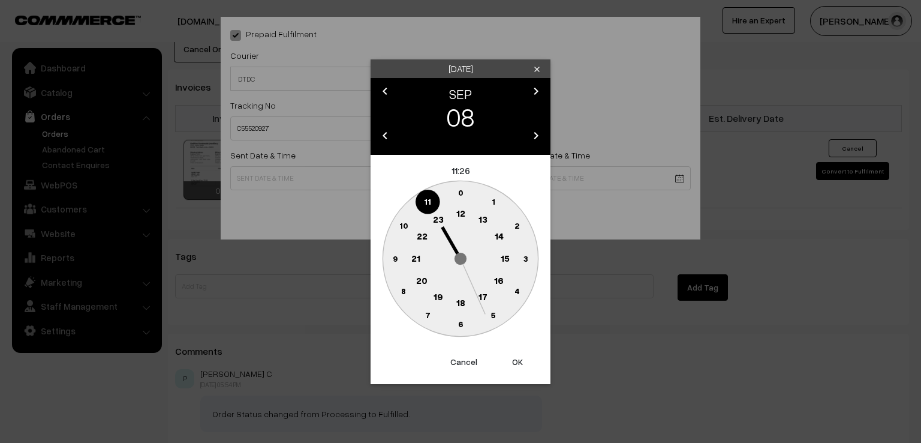
click at [393, 258] on text "9" at bounding box center [395, 257] width 5 height 10
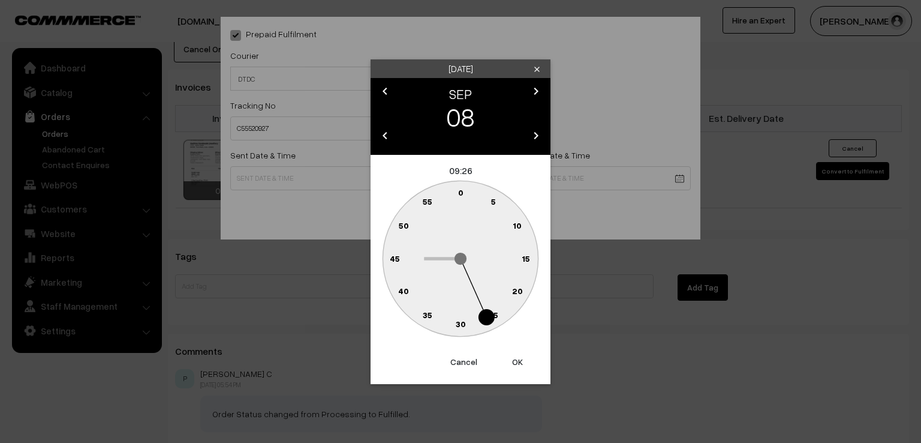
click at [459, 189] on text "0" at bounding box center [460, 192] width 5 height 10
type input "[DATE] 09:00"
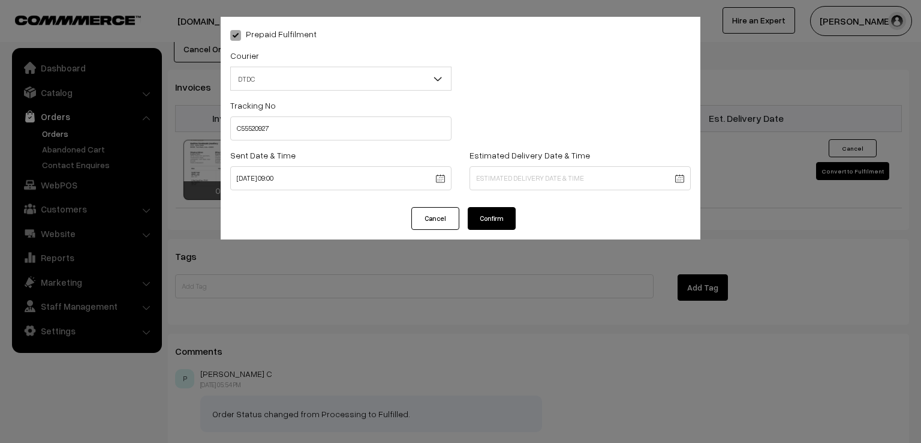
click at [506, 224] on button "Confirm" at bounding box center [492, 218] width 48 height 23
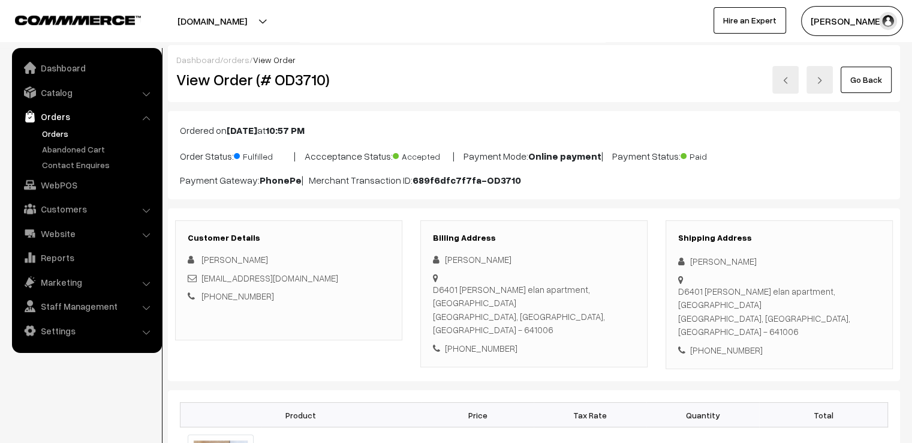
click at [866, 82] on link "Go Back" at bounding box center [866, 80] width 51 height 26
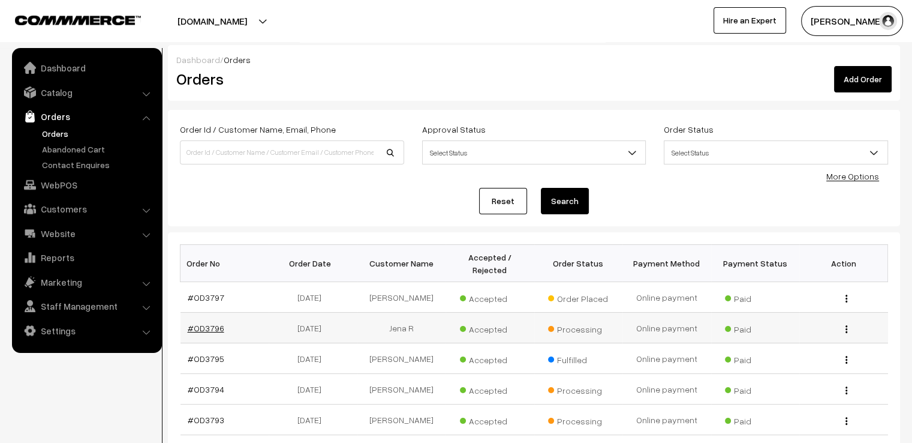
click at [212, 323] on link "#OD3796" at bounding box center [206, 328] width 37 height 10
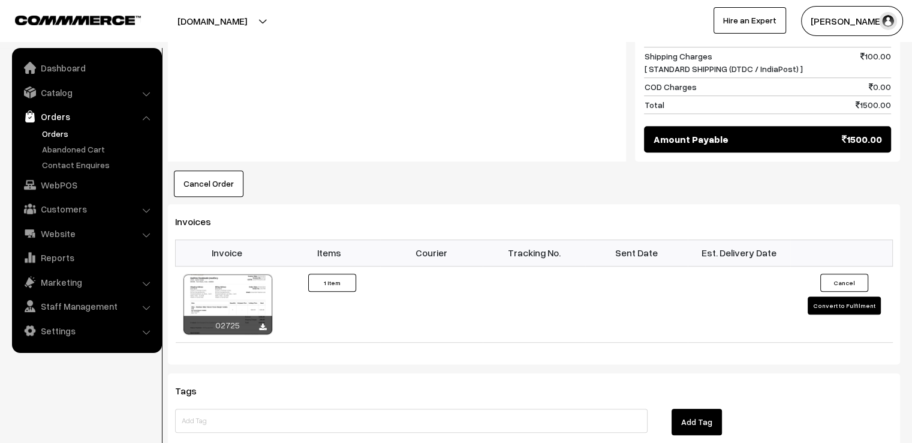
scroll to position [624, 0]
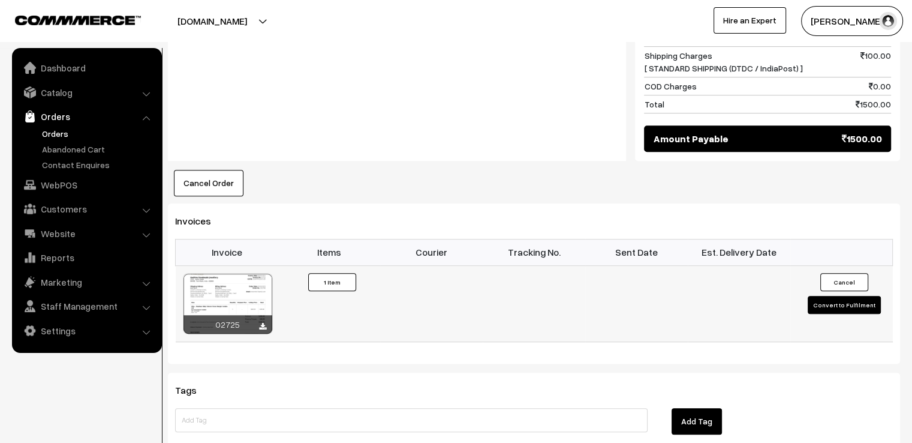
click at [853, 296] on button "Convert to Fulfilment" at bounding box center [844, 305] width 73 height 18
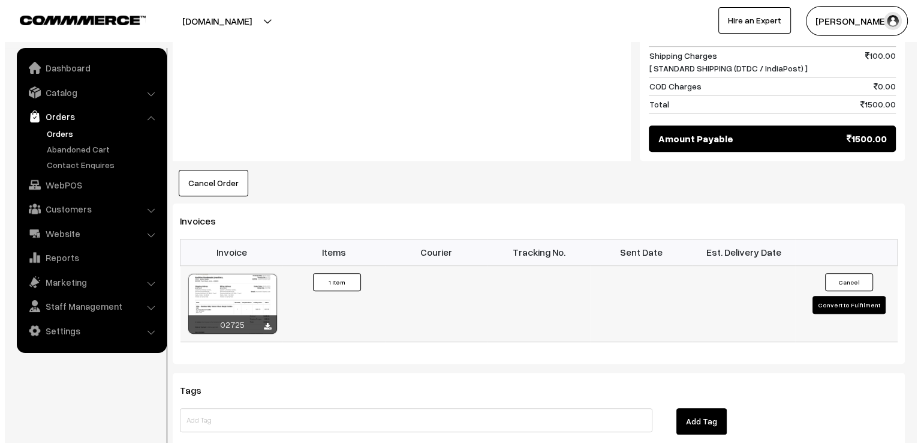
scroll to position [625, 0]
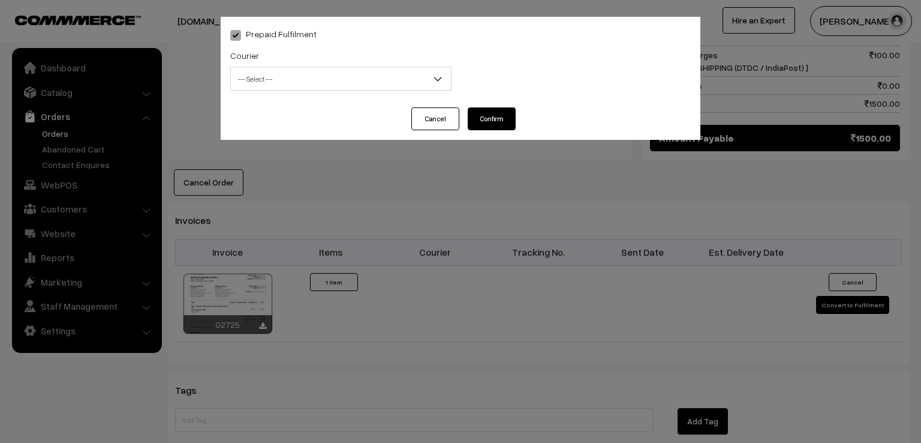
click at [353, 77] on span "-- Select --" at bounding box center [341, 78] width 220 height 21
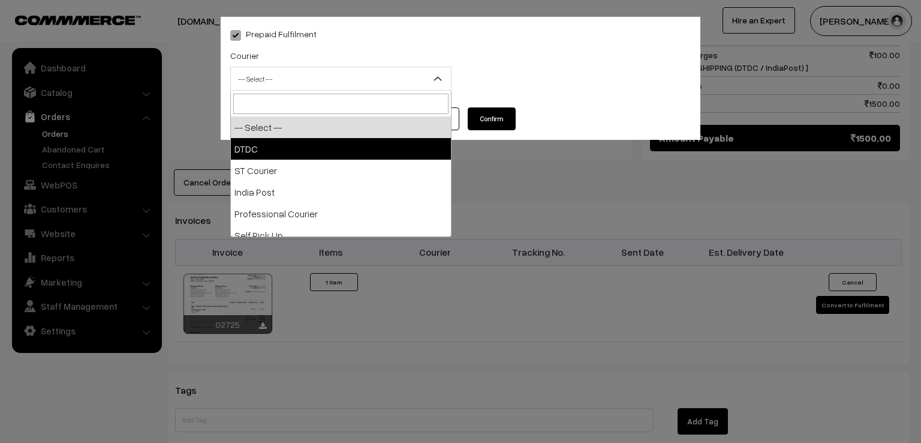
select select "1"
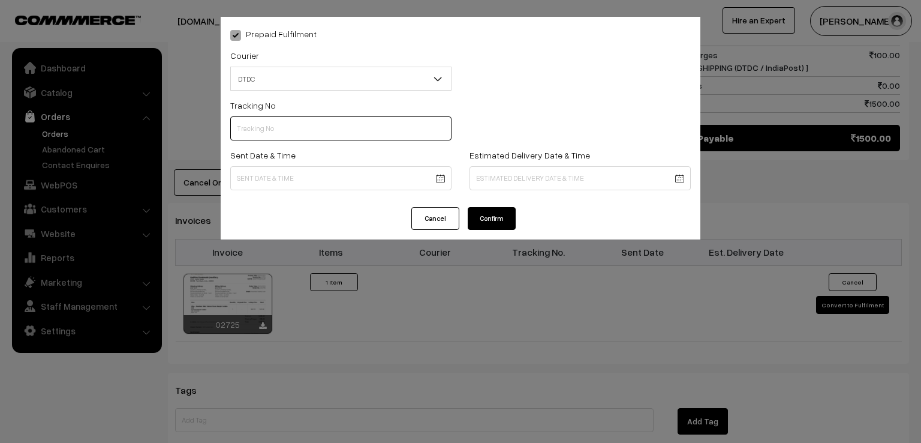
click at [305, 136] on input "text" at bounding box center [340, 128] width 221 height 24
type input "F"
type input "D1005289271"
click at [305, 180] on body "Thank you for showing interest. Our team will call you shortly. Close varnambya…" at bounding box center [460, 21] width 921 height 1292
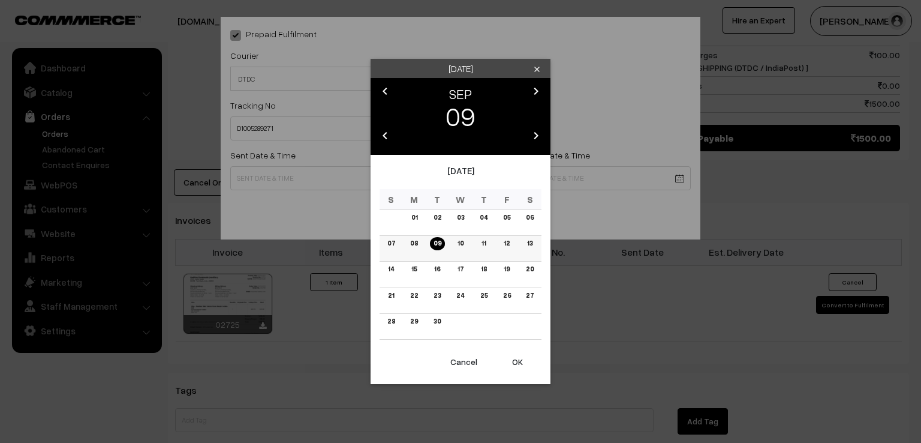
click at [417, 248] on link "08" at bounding box center [414, 243] width 15 height 13
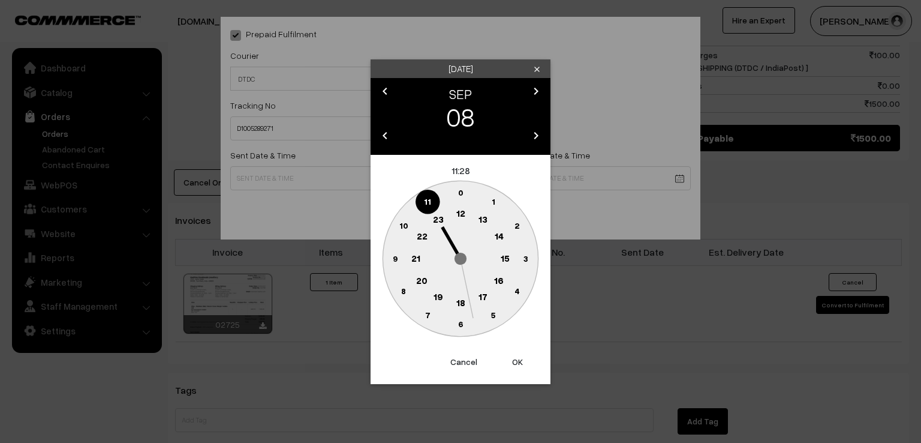
click at [392, 264] on circle at bounding box center [395, 258] width 25 height 25
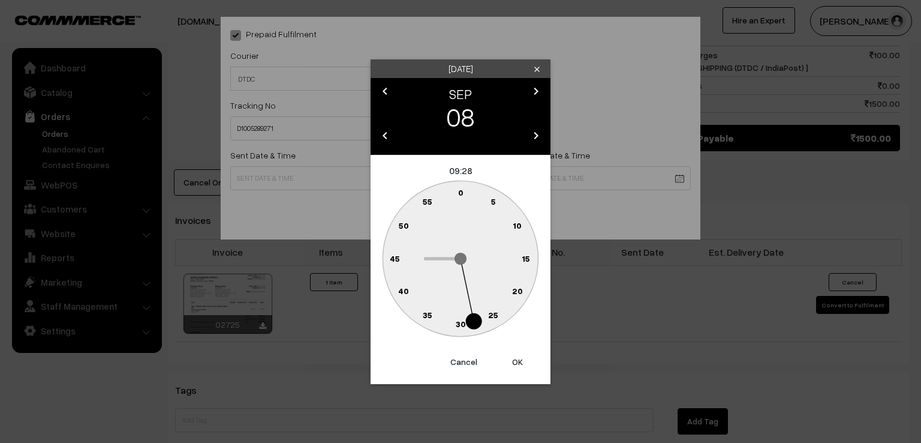
click at [462, 192] on text "0" at bounding box center [460, 192] width 5 height 10
type input "08-09-2025 09:00"
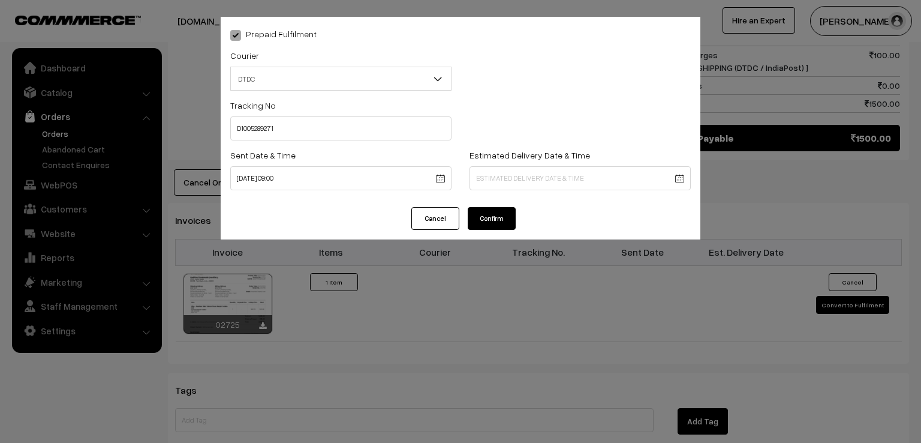
click at [499, 212] on button "Confirm" at bounding box center [492, 218] width 48 height 23
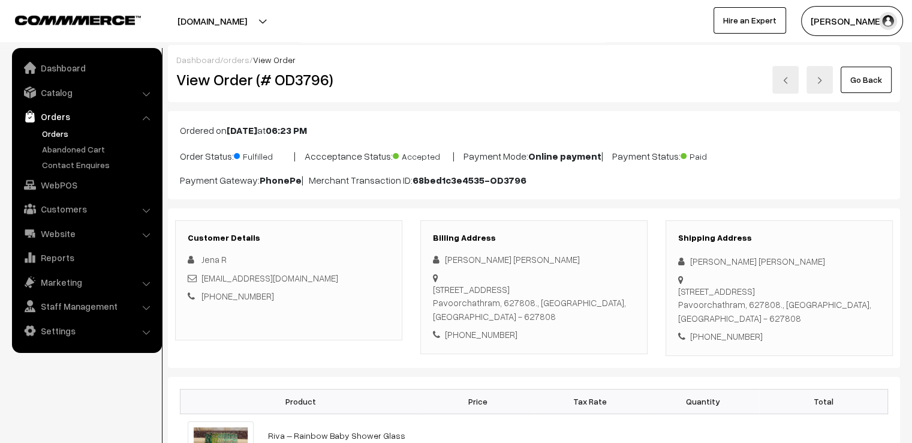
click at [842, 83] on link "Go Back" at bounding box center [866, 80] width 51 height 26
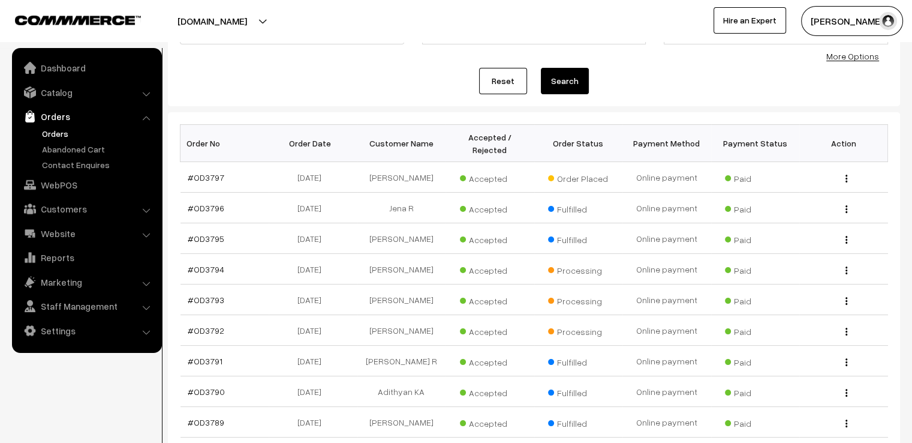
scroll to position [137, 0]
